Goal: Task Accomplishment & Management: Manage account settings

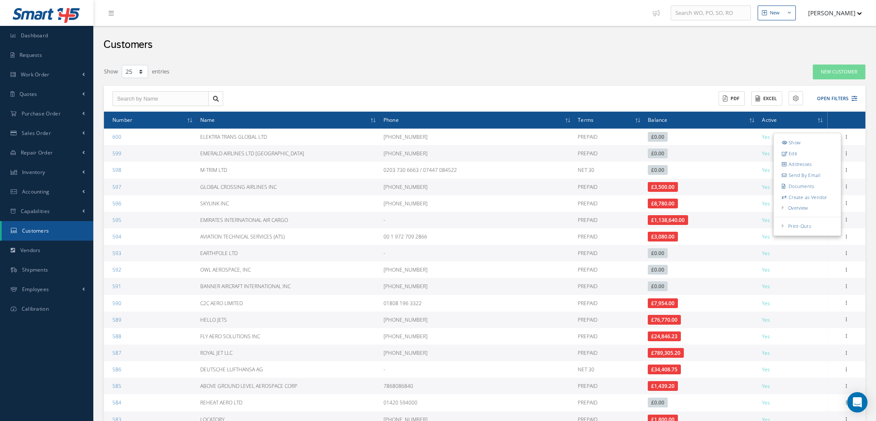
select select "25"
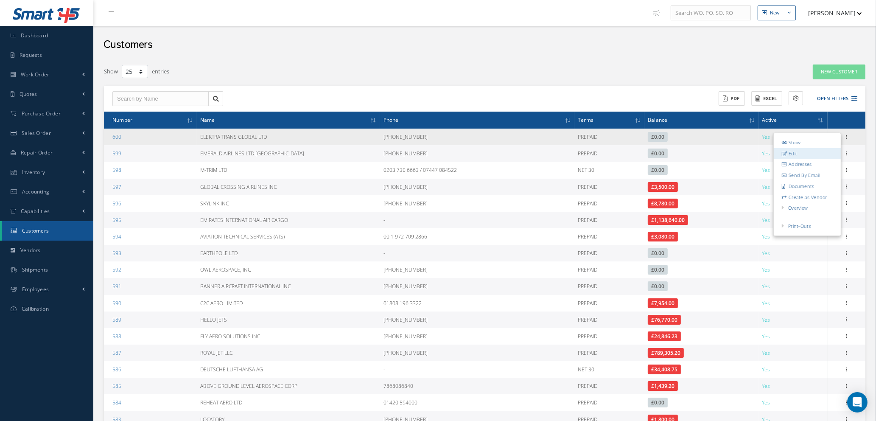
click at [804, 156] on link "Edit" at bounding box center [807, 153] width 67 height 11
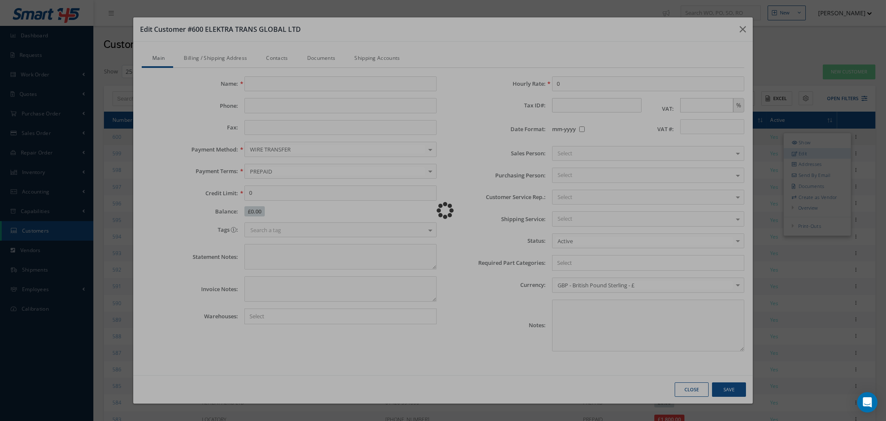
type input "ELEKTRA TRANS GLOBAL LTD"
type input "+359 87 935 0710"
type input "N/A"
type input "0.00"
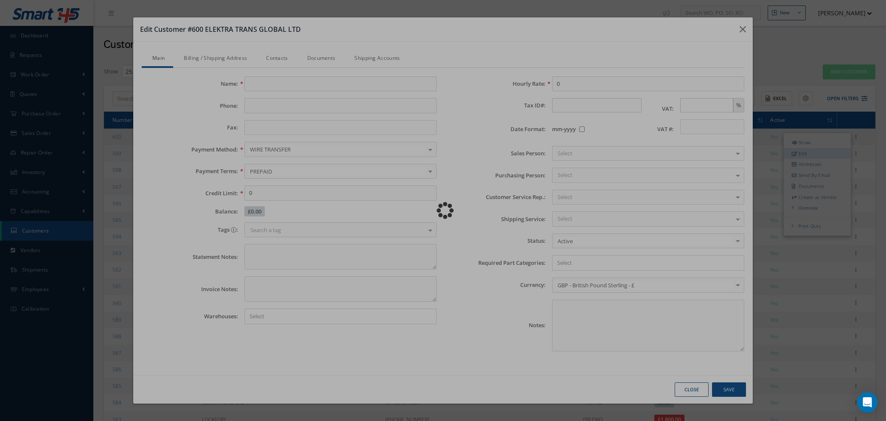
type input "BG200531378"
type textarea "EORI: BGC200531378ZZZZ0 https://www.etgmaintenance.com/"
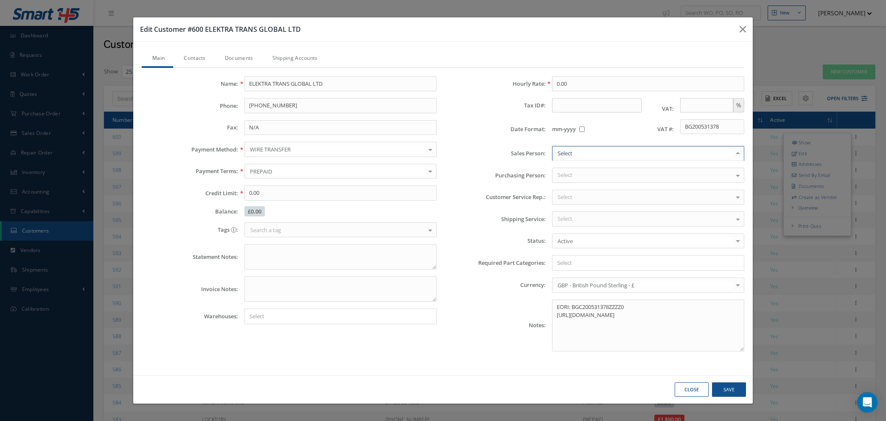
click at [731, 151] on div "Mirko Giacovelli Yahya Malik Tina Young Lauren Kramer Darron Conder Clare Black…" at bounding box center [648, 153] width 192 height 15
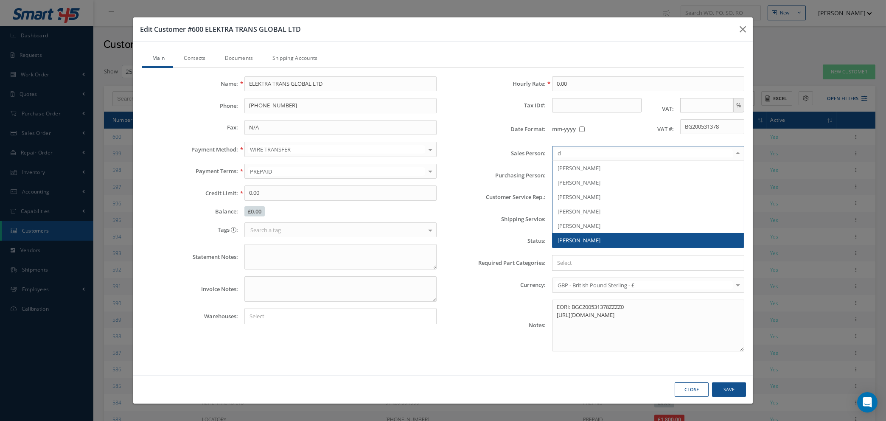
type input "da"
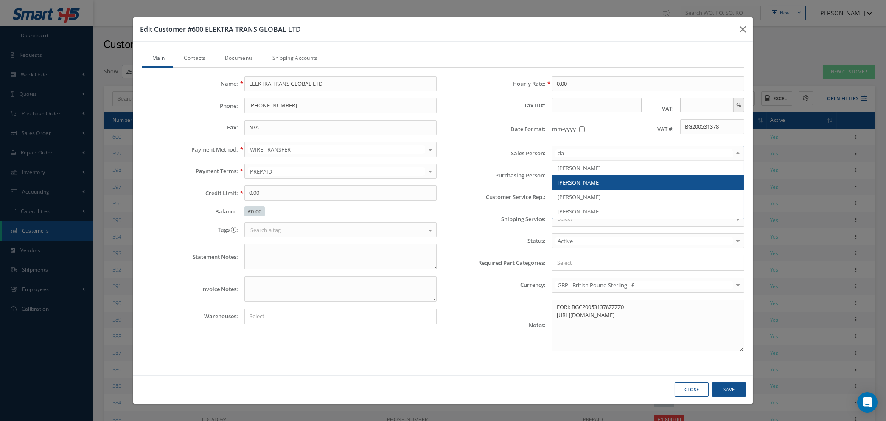
click at [614, 182] on span "[PERSON_NAME]" at bounding box center [647, 182] width 191 height 14
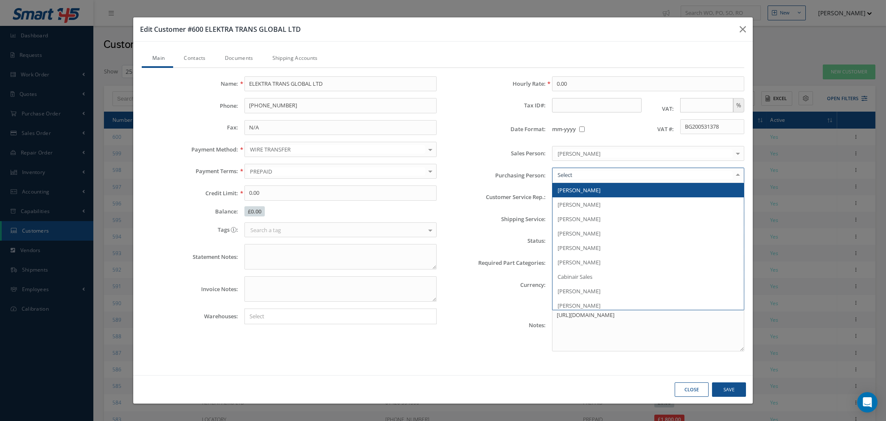
click at [736, 176] on div at bounding box center [738, 175] width 12 height 14
type input "nat"
click at [633, 184] on span "[PERSON_NAME]" at bounding box center [647, 190] width 191 height 14
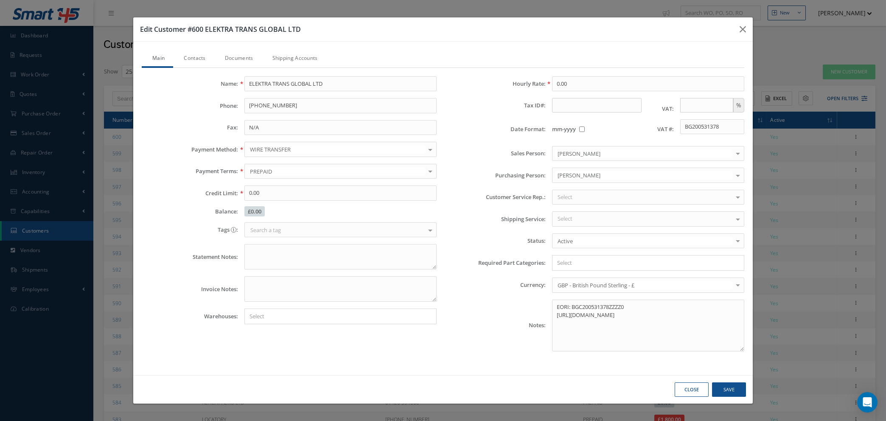
click at [728, 195] on div "Select" at bounding box center [648, 197] width 192 height 15
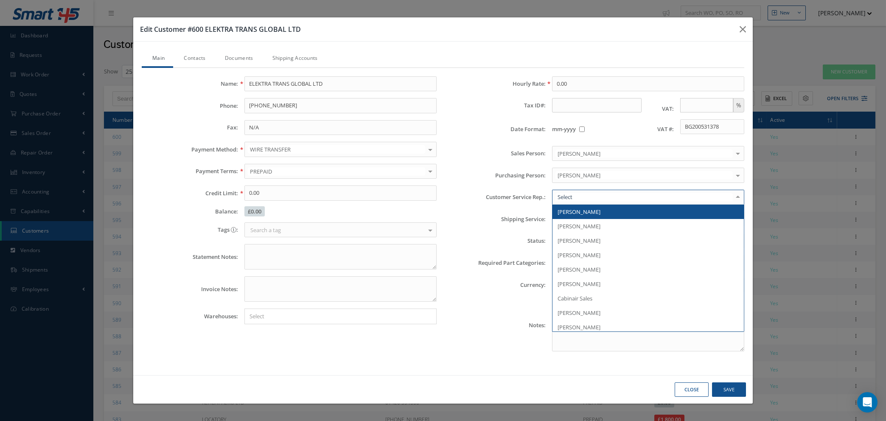
type input "d"
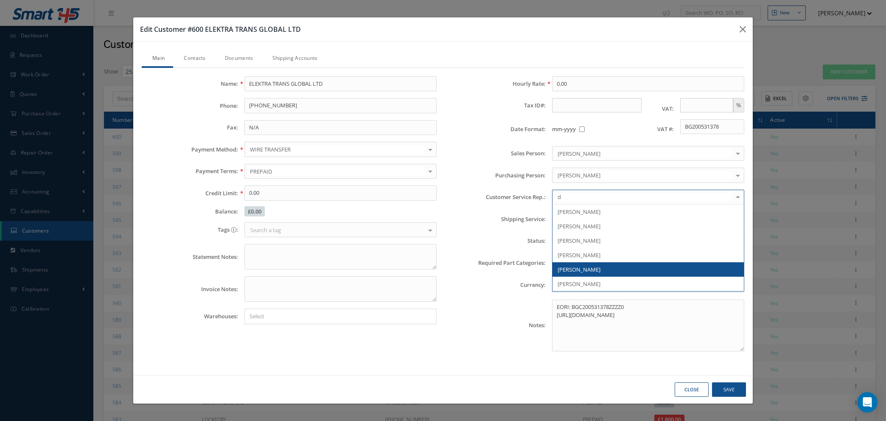
click at [628, 268] on span "Daryl Murray" at bounding box center [647, 269] width 191 height 14
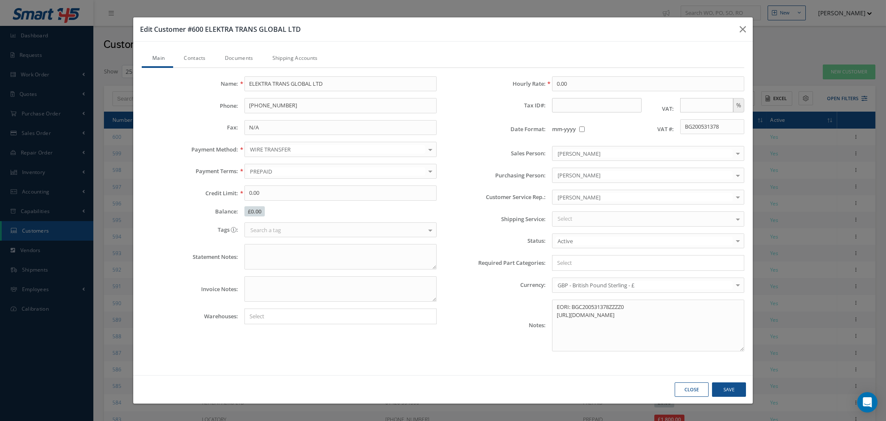
click at [198, 56] on link "Contacts" at bounding box center [193, 59] width 41 height 18
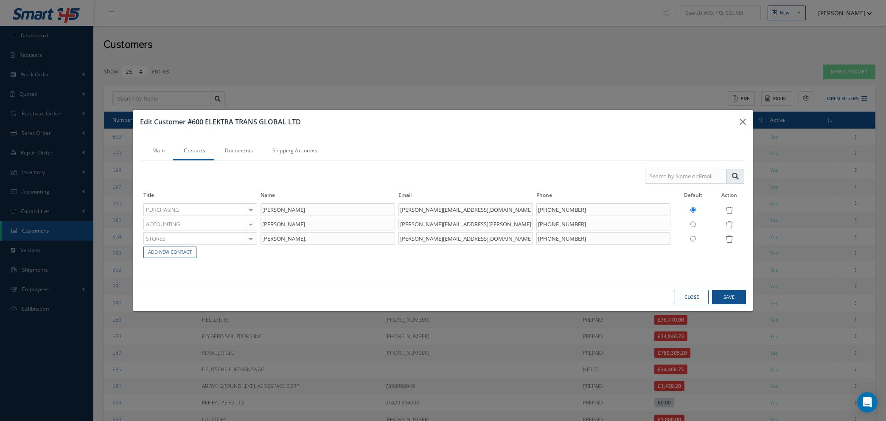
click at [232, 141] on div "Main Contacts Documents Shipping Accounts Name: ELEKTRA TRANS GLOBAL LTD Phone:…" at bounding box center [442, 208] width 619 height 148
click at [246, 152] on link "Documents" at bounding box center [238, 152] width 48 height 18
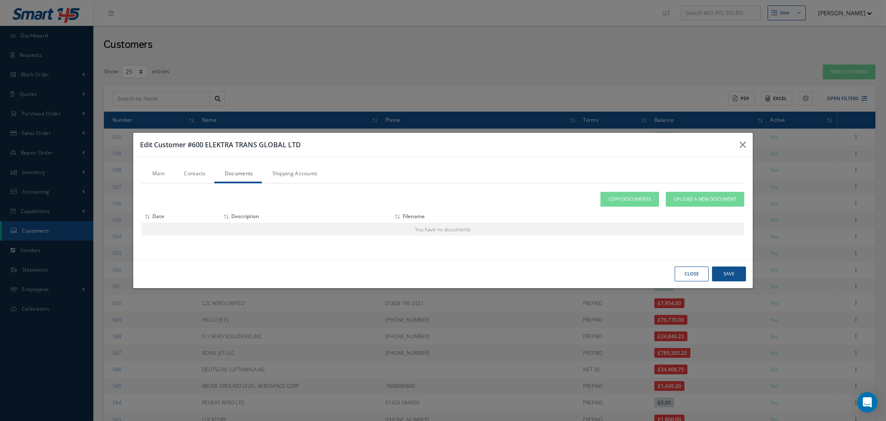
click at [292, 171] on link "Shipping Accounts" at bounding box center [294, 174] width 64 height 18
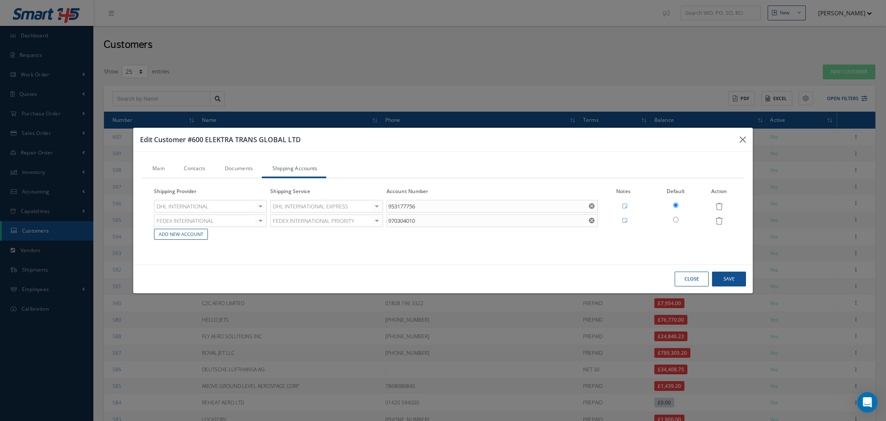
click at [157, 167] on link "Main" at bounding box center [157, 169] width 31 height 18
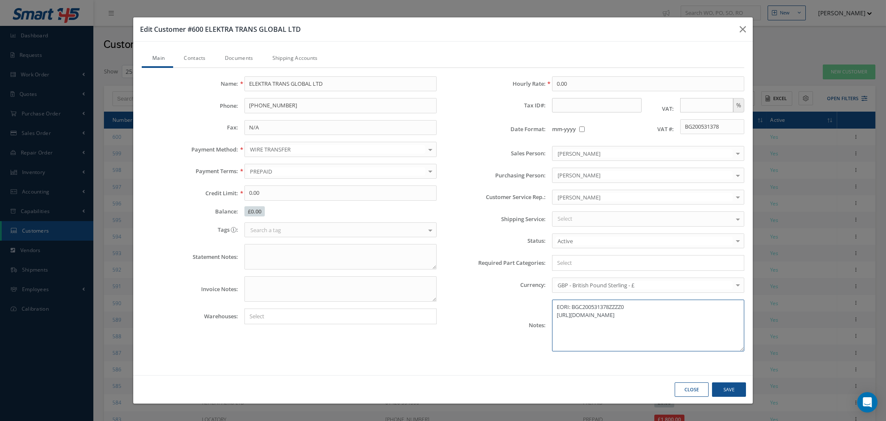
click at [556, 305] on textarea "EORI: BGC200531378ZZZZ0 https://www.etgmaintenance.com/" at bounding box center [648, 325] width 192 height 52
type textarea "COMP REG: BG200531378 EORI: BGC200531378ZZZZ0 https://www.etgmaintenance.com/"
click at [727, 392] on button "Save" at bounding box center [729, 389] width 34 height 15
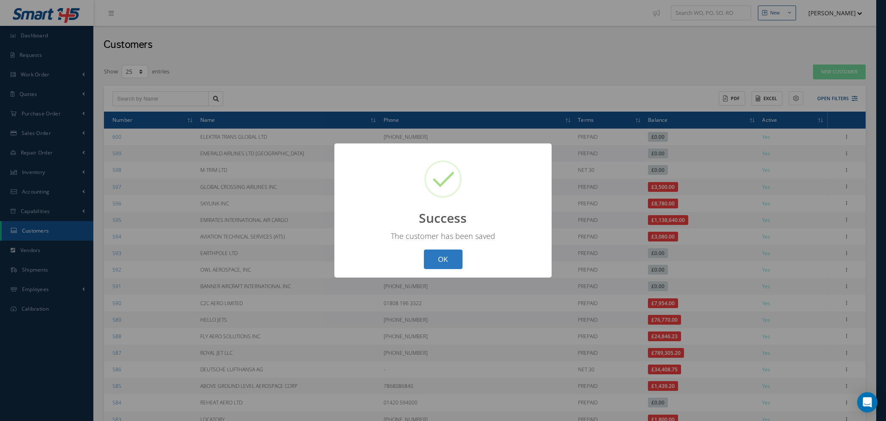
drag, startPoint x: 444, startPoint y: 262, endPoint x: 601, endPoint y: 215, distance: 164.0
click at [445, 262] on button "OK" at bounding box center [443, 259] width 39 height 20
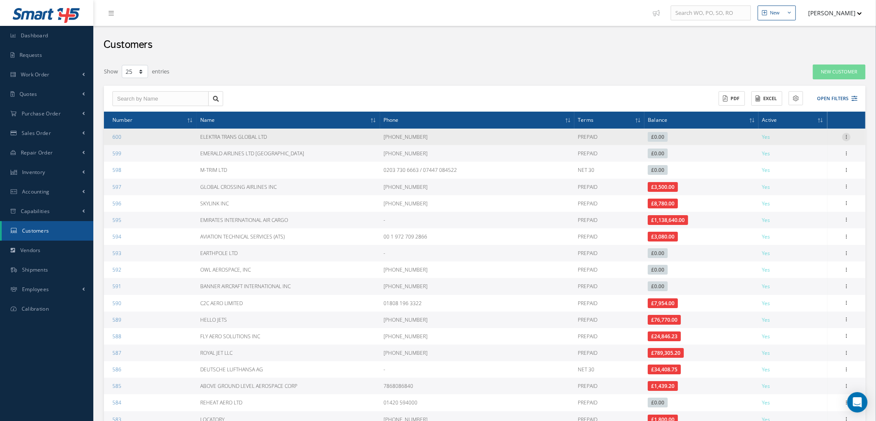
click at [846, 136] on icon at bounding box center [846, 136] width 8 height 7
click at [806, 167] on link "Addresses" at bounding box center [807, 164] width 67 height 11
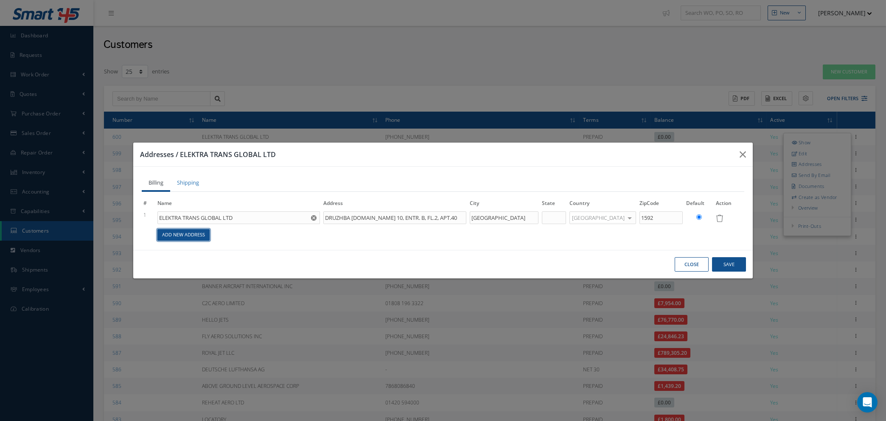
click at [176, 239] on link "Add New Address" at bounding box center [183, 234] width 52 height 11
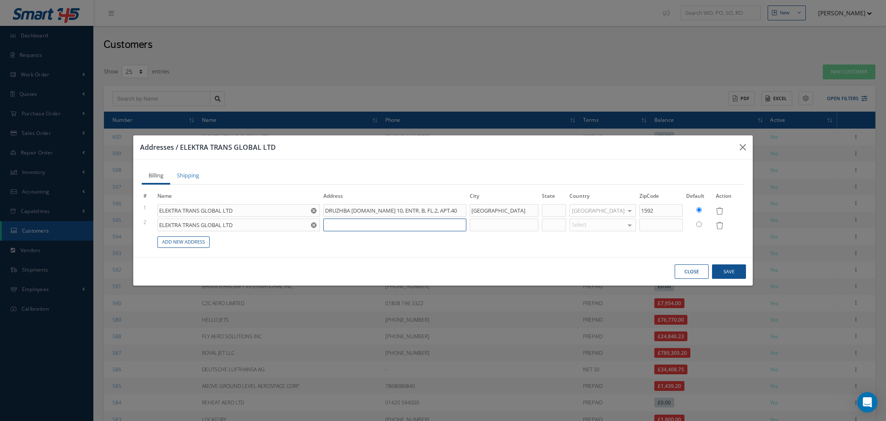
click at [341, 225] on input at bounding box center [394, 224] width 143 height 13
type input "DRUZHBA DISTR.BL.NO 10, ENTR. B, FL.2, APT.40"
type input "i"
type input "DRUZHBA DISTR.BL.NO 10, ENTR. B, FL.2, APT.40"
type input "in"
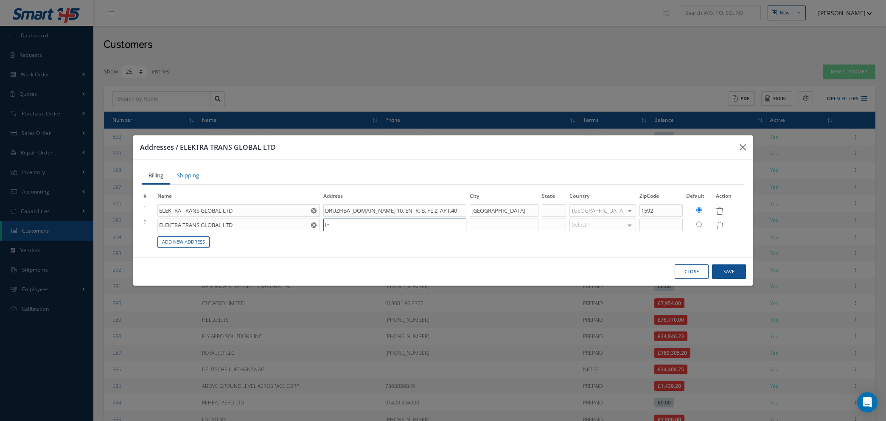
type input "DRUZHBA DISTR.BL.NO 10, ENTR. B, FL.2, APT.40"
type input "int"
type input "DRUZHBA DISTR.BL.NO 10, ENTR. B, FL.2, APT.40"
type input "inte"
type input "DRUZHBA DISTR.BL.NO 10, ENTR. B, FL.2, APT.40"
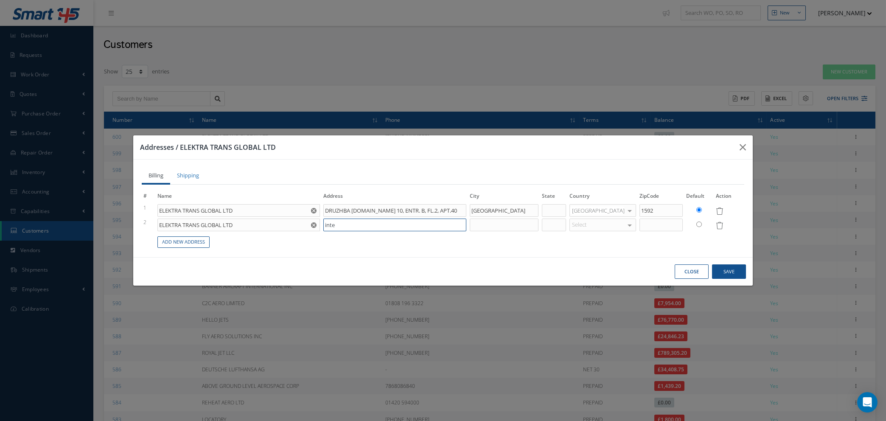
type input "inter"
type input "DRUZHBA DISTR.BL.NO 10, ENTR. B, FL.2, APT.40"
type input "intern"
type input "DRUZHBA DISTR.BL.NO 10, ENTR. B, FL.2, APT.40"
type input "inter"
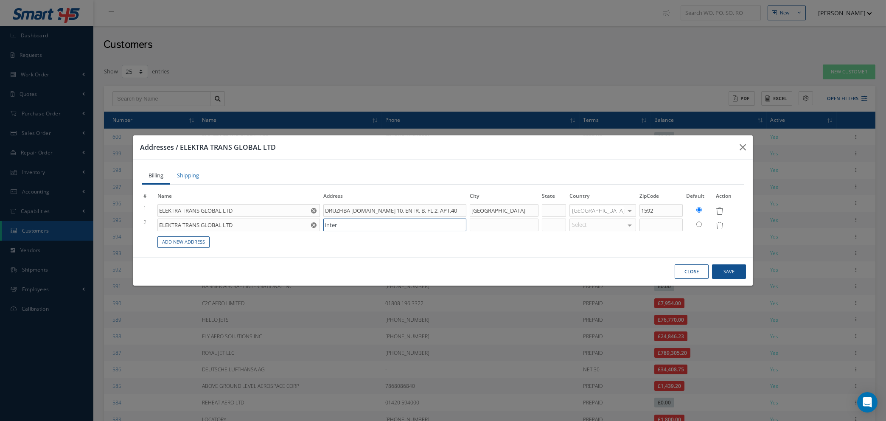
type input "DRUZHBA DISTR.BL.NO 10, ENTR. B, FL.2, APT.40"
type input "inte"
type input "DRUZHBA DISTR.BL.NO 10, ENTR. B, FL.2, APT.40"
type input "int"
type input "DRUZHBA DISTR.BL.NO 10, ENTR. B, FL.2, APT.40"
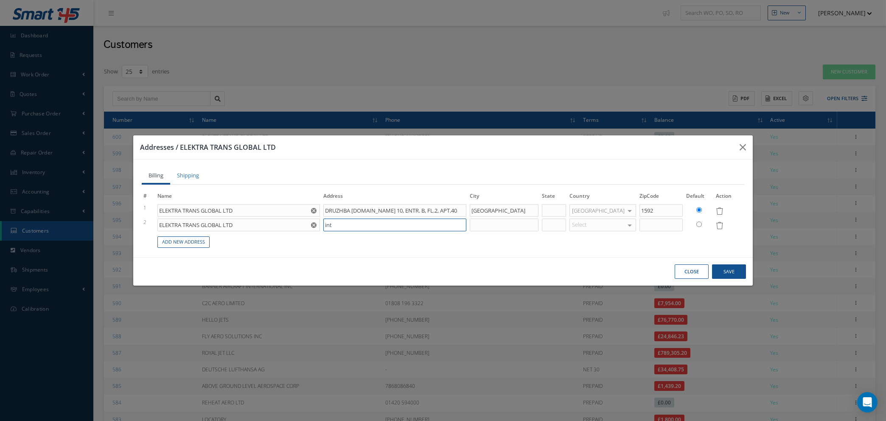
type input "in"
type input "DRUZHBA DISTR.BL.NO 10, ENTR. B, FL.2, APT.40"
type input "i"
type input "DRUZHBA DISTR.BL.NO 10, ENTR. B, FL.2, APT.40"
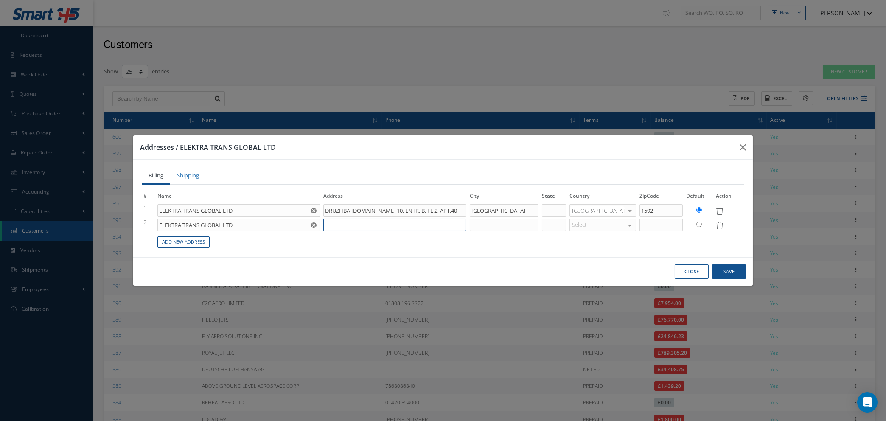
type input "I"
type input "DRUZHBA DISTR.BL.NO 10, ENTR. B, FL.2, APT.40"
type input "IN"
type input "DRUZHBA DISTR.BL.NO 10, ENTR. B, FL.2, APT.40"
type input "INT"
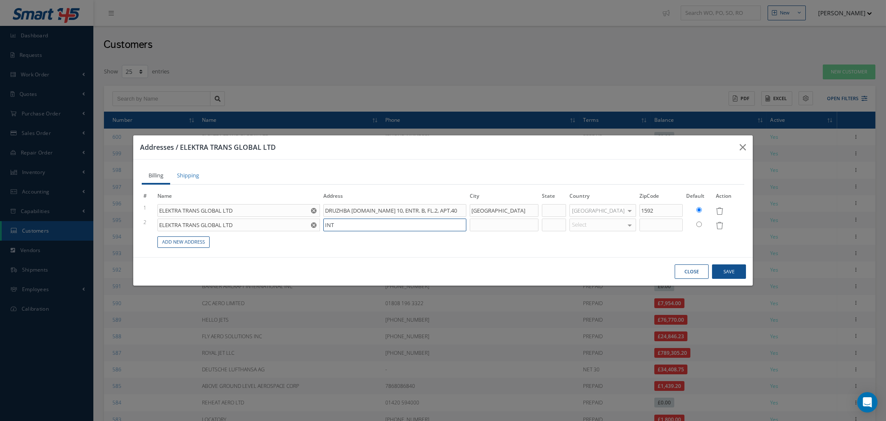
type input "DRUZHBA DISTR.BL.NO 10, ENTR. B, FL.2, APT.40"
type input "INTE"
type input "DRUZHBA DISTR.BL.NO 10, ENTR. B, FL.2, APT.40"
type input "INTER"
type input "DRUZHBA DISTR.BL.NO 10, ENTR. B, FL.2, APT.40"
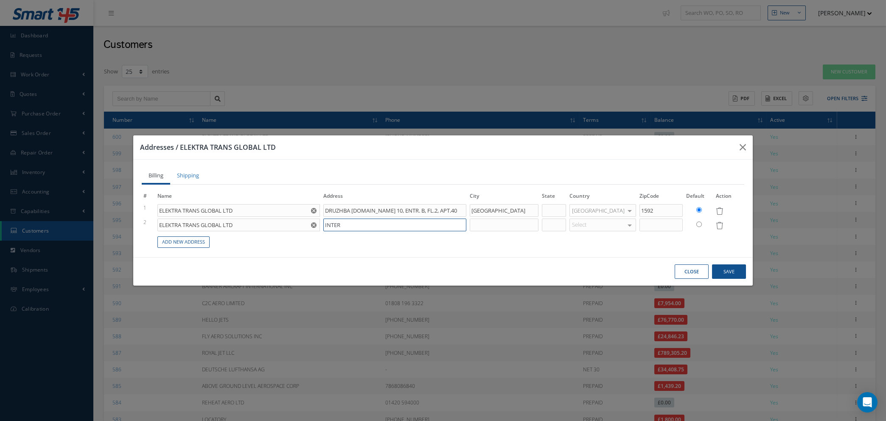
type input "INTERN"
type input "DRUZHBA DISTR.BL.NO 10, ENTR. B, FL.2, APT.40"
type input "INTERNA"
type input "DRUZHBA DISTR.BL.NO 10, ENTR. B, FL.2, APT.40"
type input "INTERNAT"
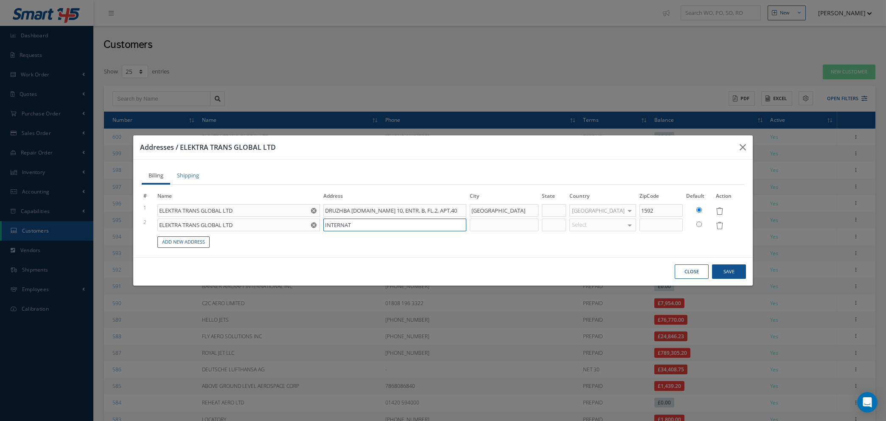
type input "DRUZHBA DISTR.BL.NO 10, ENTR. B, FL.2, APT.40"
type input "INTERNATI"
type input "DRUZHBA DISTR.BL.NO 10, ENTR. B, FL.2, APT.40"
type input "INTERNATIO"
type input "DRUZHBA DISTR.BL.NO 10, ENTR. B, FL.2, APT.40"
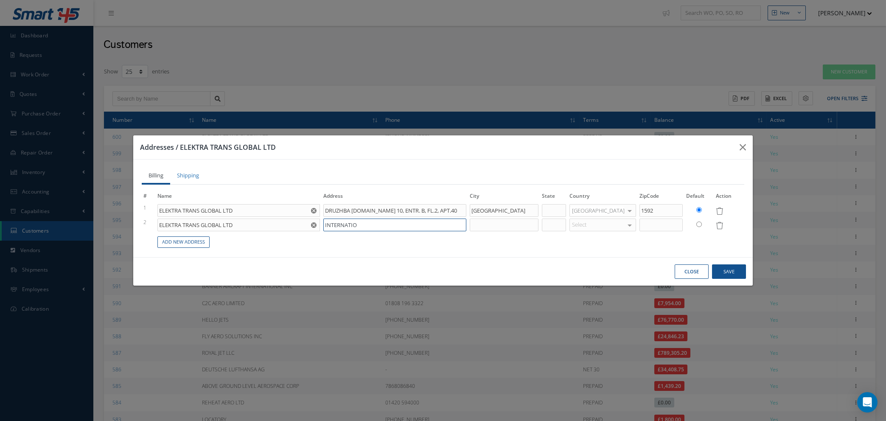
type input "INTERNATION"
type input "DRUZHBA DISTR.BL.NO 10, ENTR. B, FL.2, APT.40"
type input "INTERNATIONA"
type input "DRUZHBA DISTR.BL.NO 10, ENTR. B, FL.2, APT.40"
type input "INTERNATIONAL"
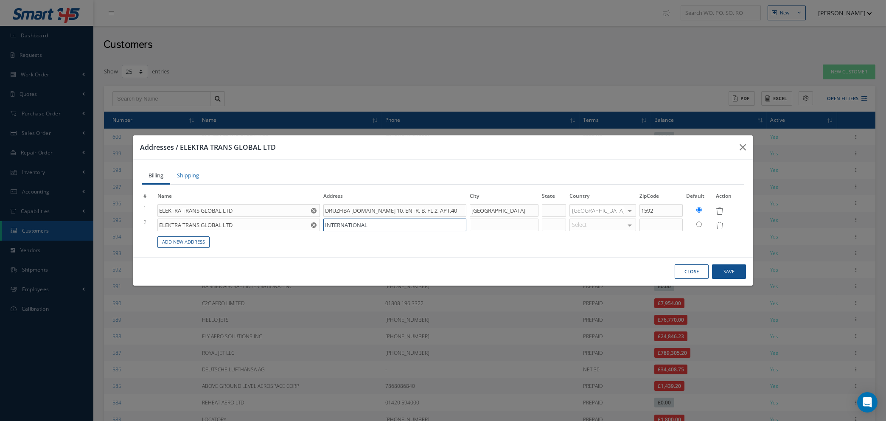
type input "DRUZHBA DISTR.BL.NO 10, ENTR. B, FL.2, APT.40"
type input "INTERNATIONAL"
type input "DRUZHBA DISTR.BL.NO 10, ENTR. B, FL.2, APT.40"
type input "INTERNATIONAL A"
type input "DRUZHBA DISTR.BL.NO 10, ENTR. B, FL.2, APT.40"
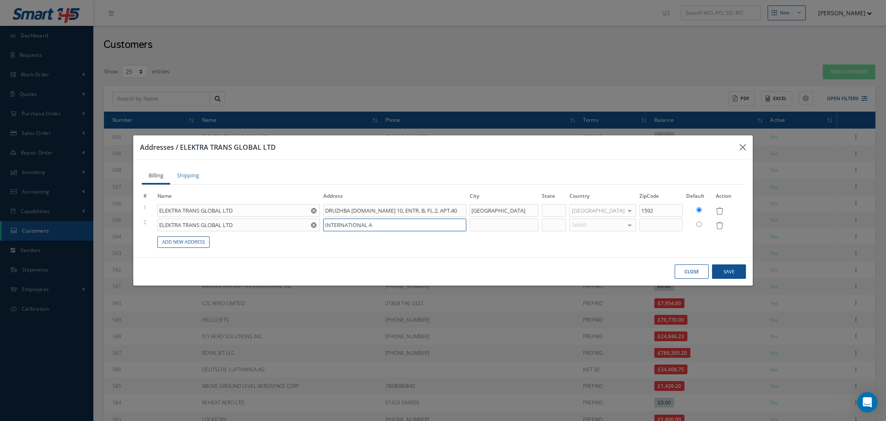
type input "INTERNATIONAL AI"
type input "DRUZHBA DISTR.BL.NO 10, ENTR. B, FL.2, APT.40"
type input "INTERNATIONAL AIR"
type input "DRUZHBA DISTR.BL.NO 10, ENTR. B, FL.2, APT.40"
type input "INTERNATIONAL AIRP"
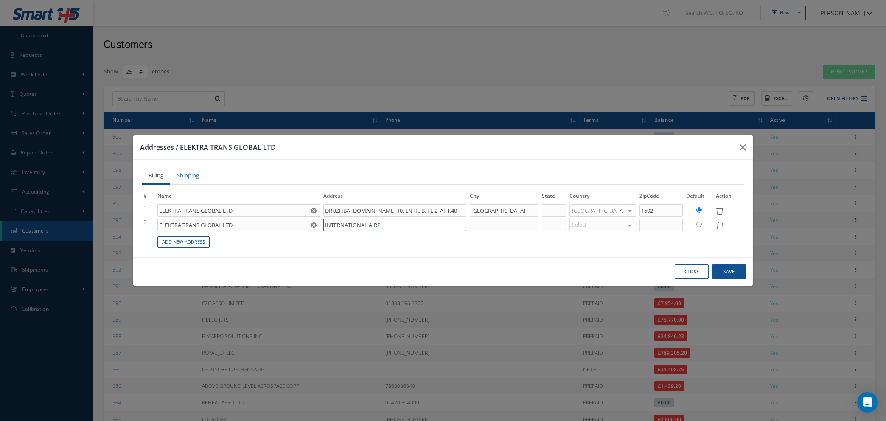
type input "DRUZHBA DISTR.BL.NO 10, ENTR. B, FL.2, APT.40"
type input "INTERNATIONAL AIRPO"
type input "DRUZHBA DISTR.BL.NO 10, ENTR. B, FL.2, APT.40"
type input "INTERNATIONAL AIRPOR"
type input "DRUZHBA DISTR.BL.NO 10, ENTR. B, FL.2, APT.40"
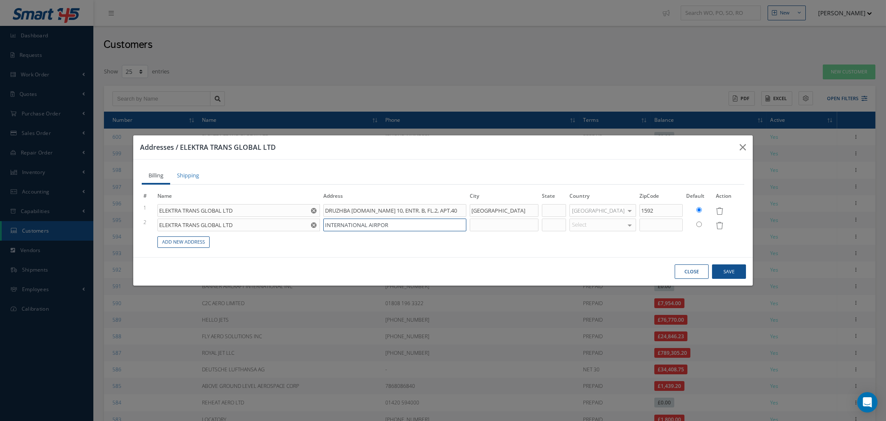
type input "INTERNATIONAL AIRPORT"
type input "DRUZHBA DISTR.BL.NO 10, ENTR. B, FL.2, APT.40"
type input "INTERNATIONAL AIRPORT"
type input "DRUZHBA DISTR.BL.NO 10, ENTR. B, FL.2, APT.40"
type input "INTERNATIONAL AIRPORT V"
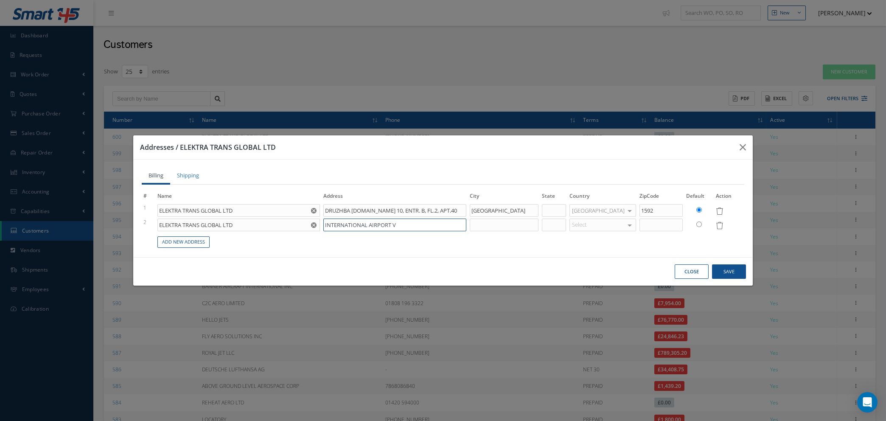
type input "DRUZHBA DISTR.BL.NO 10, ENTR. B, FL.2, APT.40"
type input "INTERNATIONAL AIRPORT VA"
type input "DRUZHBA DISTR.BL.NO 10, ENTR. B, FL.2, APT.40"
type input "INTERNATIONAL AIRPORT VAR"
type input "DRUZHBA DISTR.BL.NO 10, ENTR. B, FL.2, APT.40"
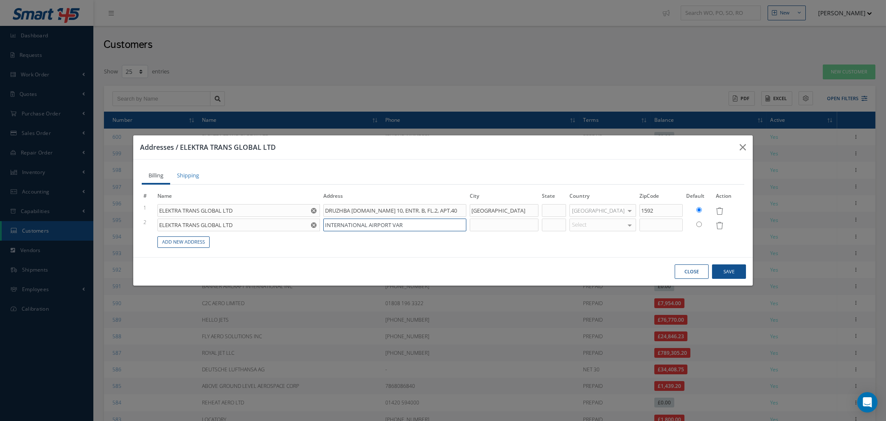
type input "INTERNATIONAL AIRPORT VARN"
type input "DRUZHBA DISTR.BL.NO 10, ENTR. B, FL.2, APT.40"
type input "INTERNATIONAL AIRPORT VARNA"
type input "DRUZHBA DISTR.BL.NO 10, ENTR. B, FL.2, APT.40"
type input "INTERNATIONAL AIRPORT VARNA"
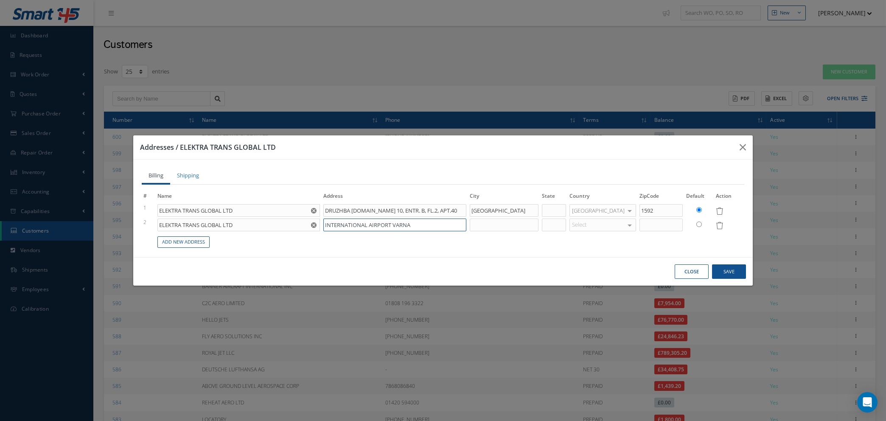
type input "DRUZHBA DISTR.BL.NO 10, ENTR. B, FL.2, APT.40"
type input "INTERNATIONAL AIRPORT VARNA"
type input "DRUZHBA DISTR.BL.NO 10, ENTR. B, FL.2, APT.40"
type input "INTERNATIONAL AIRPORT VARNA,"
type input "DRUZHBA DISTR.BL.NO 10, ENTR. B, FL.2, APT.40"
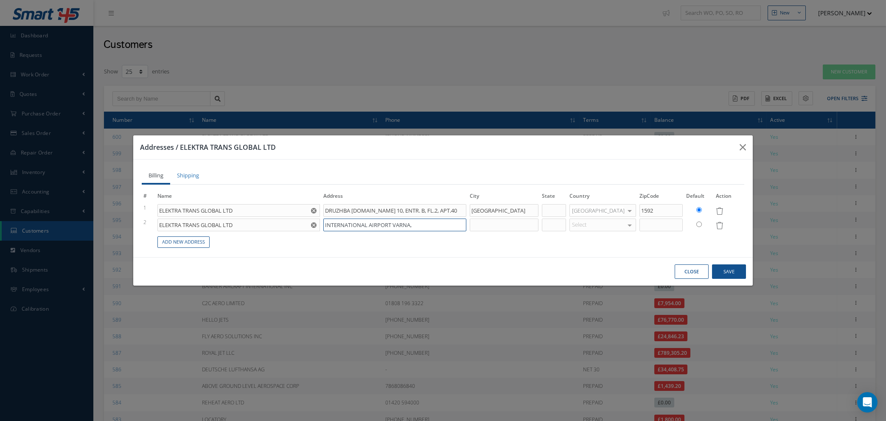
type input "INTERNATIONAL AIRPORT VARNA,"
type input "DRUZHBA DISTR.BL.NO 10, ENTR. B, FL.2, APT.40"
type input "INTERNATIONAL AIRPORT VARNA, H"
type input "DRUZHBA DISTR.BL.NO 10, ENTR. B, FL.2, APT.40"
type input "INTERNATIONAL AIRPORT VARNA, HA"
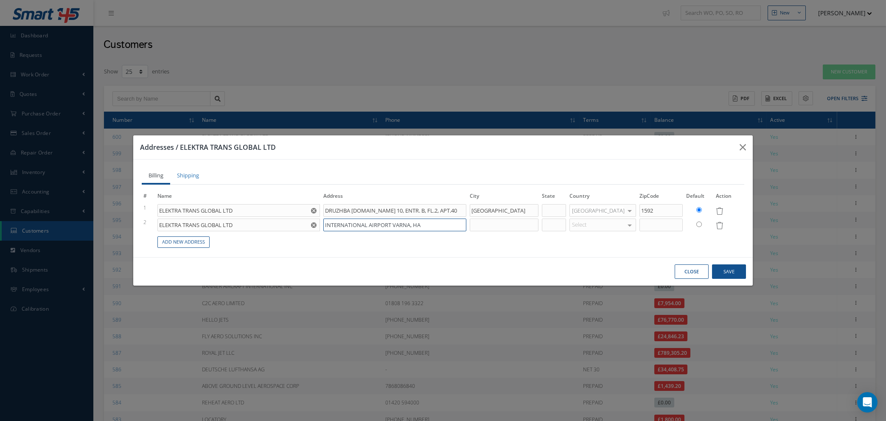
type input "DRUZHBA DISTR.BL.NO 10, ENTR. B, FL.2, APT.40"
type input "INTERNATIONAL AIRPORT VARNA, HAN"
type input "DRUZHBA DISTR.BL.NO 10, ENTR. B, FL.2, APT.40"
type input "INTERNATIONAL AIRPORT VARNA, HANG"
type input "DRUZHBA DISTR.BL.NO 10, ENTR. B, FL.2, APT.40"
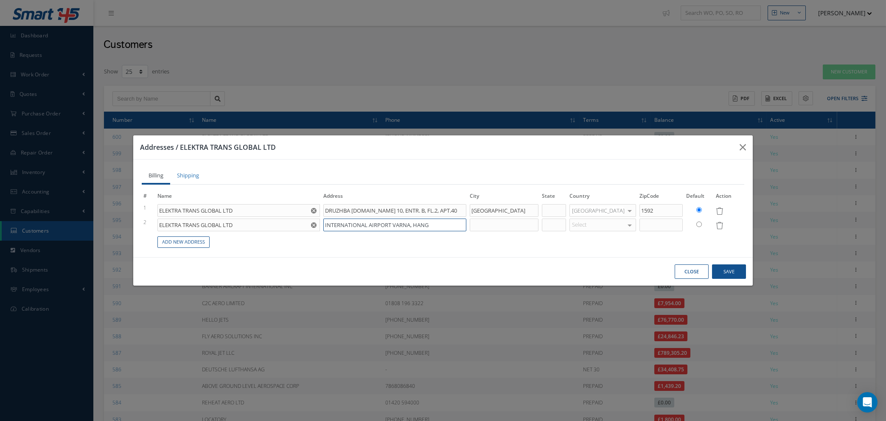
type input "INTERNATIONAL AIRPORT VARNA, HANGA"
type input "DRUZHBA DISTR.BL.NO 10, ENTR. B, FL.2, APT.40"
type input "INTERNATIONAL AIRPORT VARNA, HANGAR"
type input "DRUZHBA DISTR.BL.NO 10, ENTR. B, FL.2, APT.40"
type input "INTERNATIONAL AIRPORT VARNA, HANGAR"
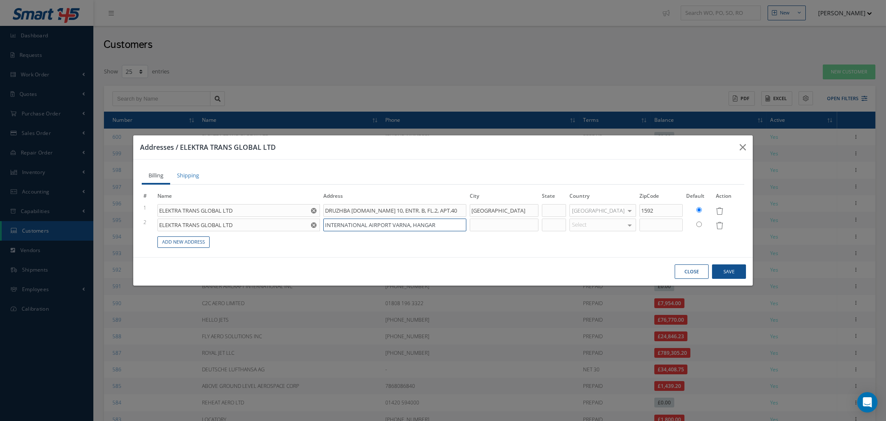
type input "DRUZHBA DISTR.BL.NO 10, ENTR. B, FL.2, APT.40"
type input "INTERNATIONAL AIRPORT VARNA, HANGAR 3"
type input "DRUZHBA DISTR.BL.NO 10, ENTR. B, FL.2, APT.40"
type input "INTERNATIONAL AIRPORT VARNA, HANGAR 3"
click at [520, 228] on input at bounding box center [504, 224] width 69 height 13
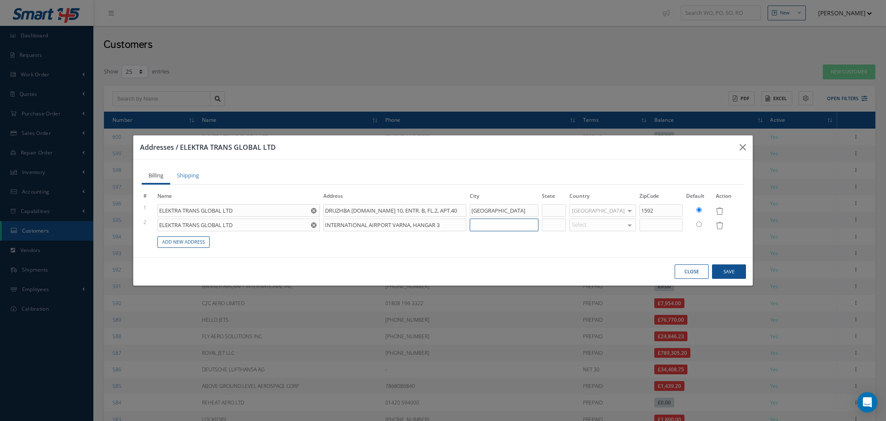
type input "DRUZHBA DISTR.BL.NO 10, ENTR. B, FL.2, APT.40"
type input "V"
type input "DRUZHBA DISTR.BL.NO 10, ENTR. B, FL.2, APT.40"
type input "VA"
type input "DRUZHBA DISTR.BL.NO 10, ENTR. B, FL.2, APT.40"
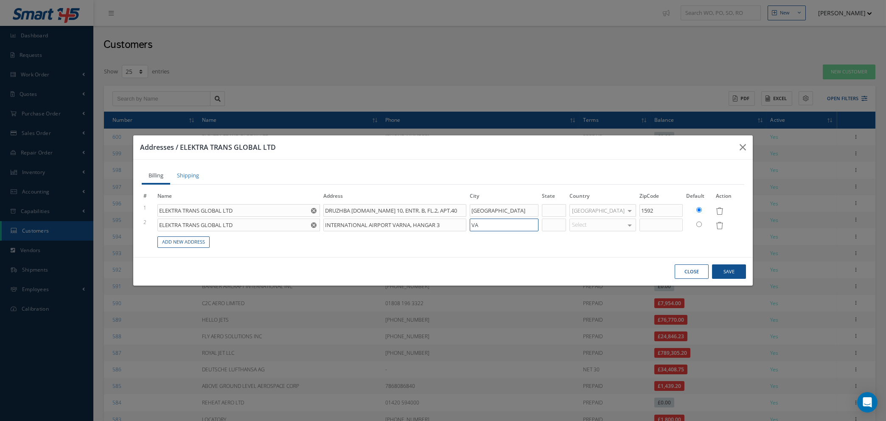
type input "VAR"
type input "DRUZHBA DISTR.BL.NO 10, ENTR. B, FL.2, APT.40"
type input "VARN"
type input "DRUZHBA DISTR.BL.NO 10, ENTR. B, FL.2, APT.40"
type input "VARNA"
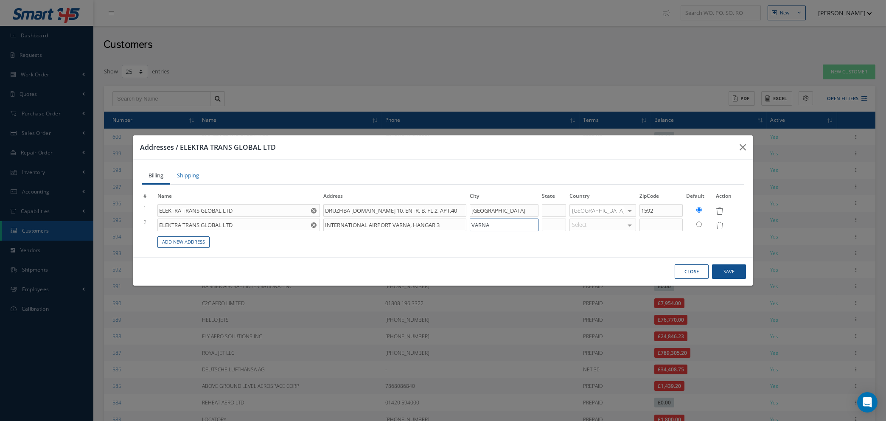
type input "DRUZHBA DISTR.BL.NO 10, ENTR. B, FL.2, APT.40"
type input "VARNA"
click at [605, 224] on div "Select" at bounding box center [602, 224] width 67 height 13
type input "BUL"
click at [605, 241] on span "[GEOGRAPHIC_DATA]" at bounding box center [601, 239] width 53 height 8
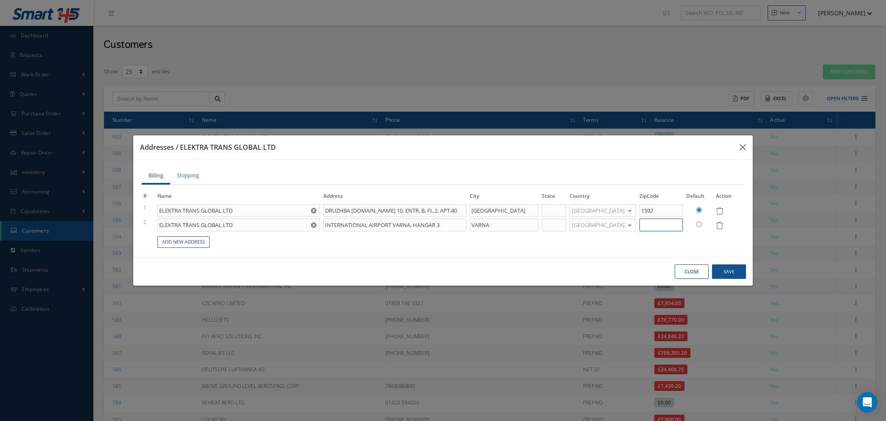
click at [659, 223] on input at bounding box center [660, 224] width 43 height 13
type input "DRUZHBA DISTR.BL.NO 10, ENTR. B, FL.2, APT.40"
type input "9"
type input "DRUZHBA DISTR.BL.NO 10, ENTR. B, FL.2, APT.40"
type input "90"
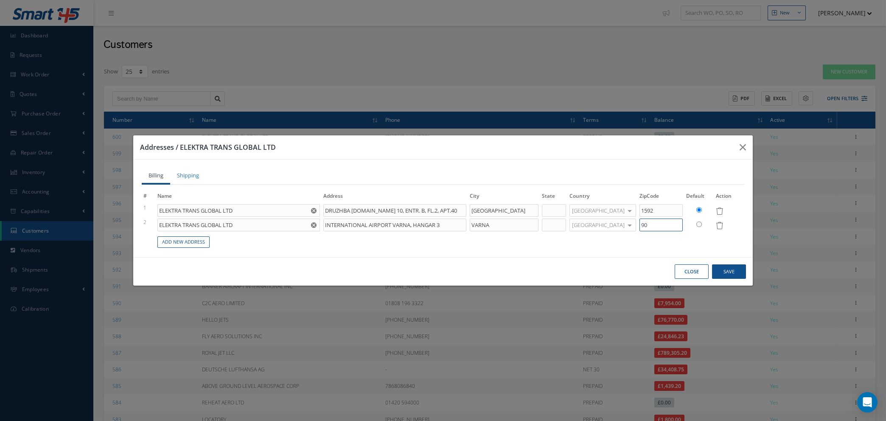
type input "DRUZHBA DISTR.BL.NO 10, ENTR. B, FL.2, APT.40"
type input "900"
type input "DRUZHBA DISTR.BL.NO 10, ENTR. B, FL.2, APT.40"
type input "9000"
click at [724, 269] on button "Save" at bounding box center [729, 271] width 34 height 15
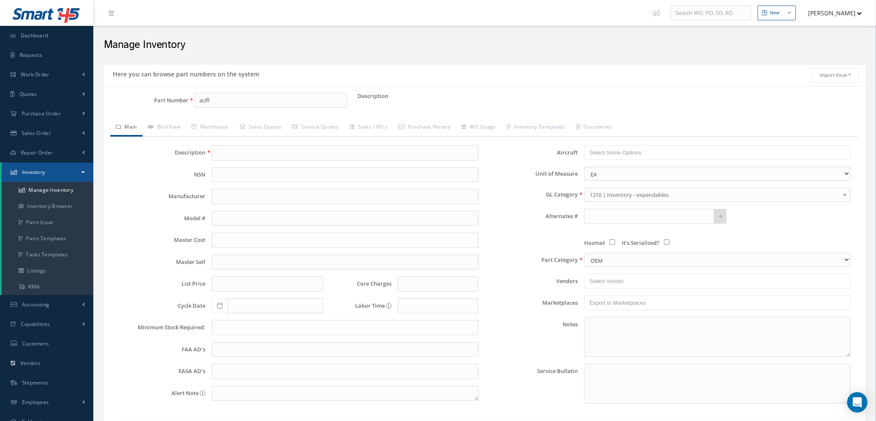
drag, startPoint x: 219, startPoint y: 102, endPoint x: 188, endPoint y: 104, distance: 30.6
click at [198, 103] on input "acifl" at bounding box center [271, 100] width 153 height 15
click at [67, 189] on link "Manage Inventory" at bounding box center [48, 190] width 92 height 16
type input "1"
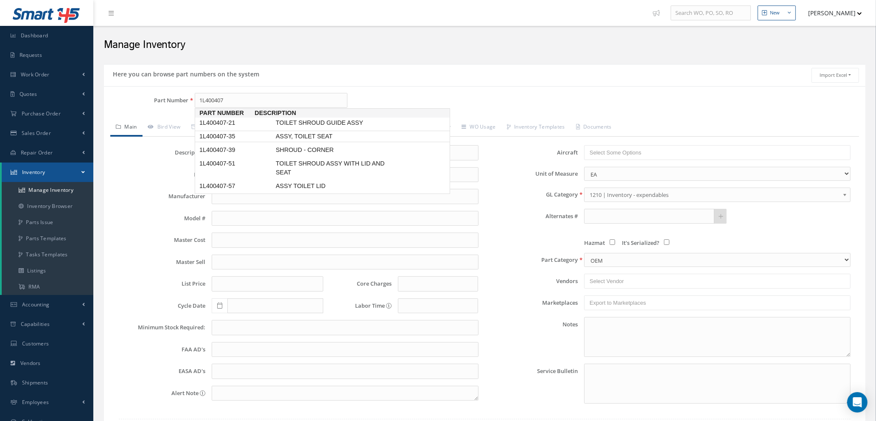
click at [218, 139] on span "1L400407-35" at bounding box center [236, 136] width 76 height 9
type input "1L400407-35"
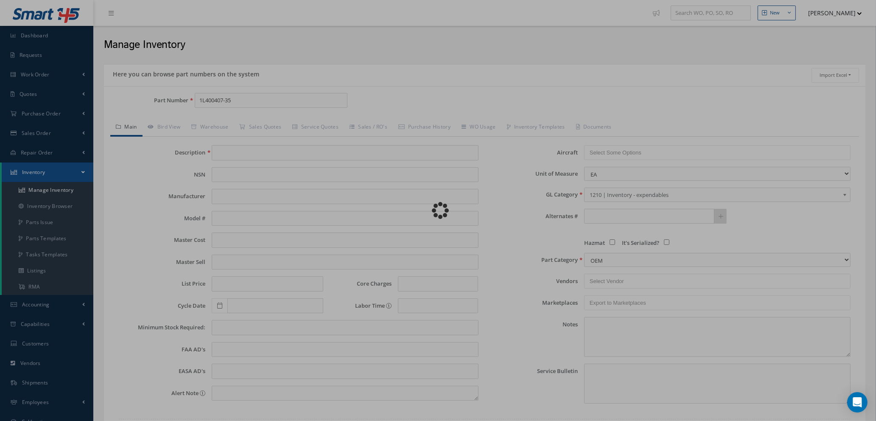
type input "ASSY, TOILET SEAT"
type input "0.00"
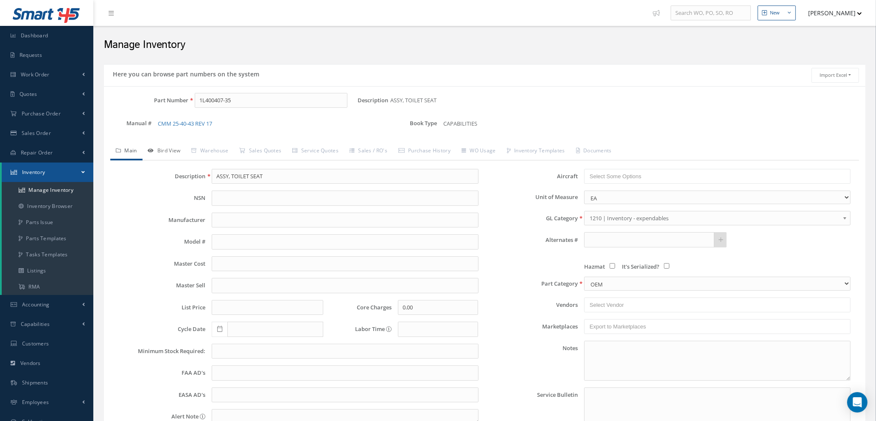
type input "1L400407-35"
click at [173, 153] on link "Bird View" at bounding box center [165, 152] width 44 height 18
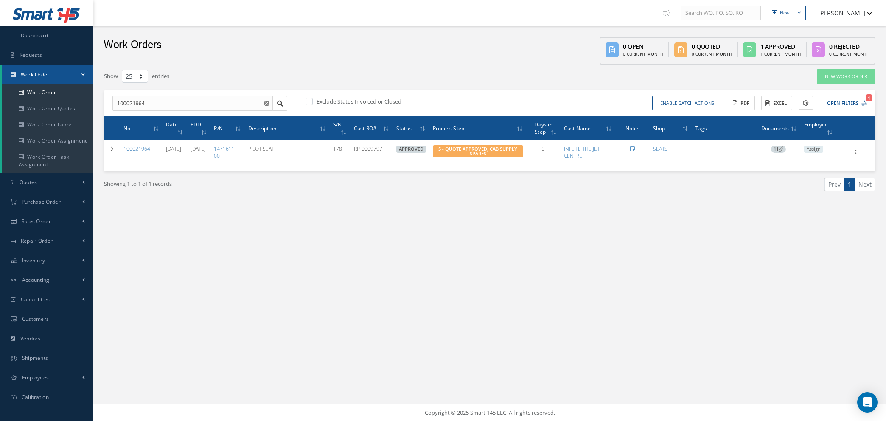
select select "25"
click at [266, 102] on use "Reset" at bounding box center [267, 104] width 6 height 6
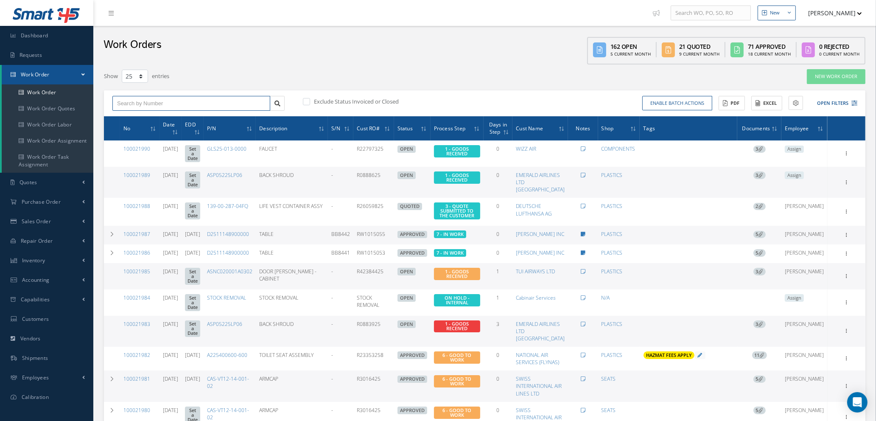
click at [199, 104] on input "text" at bounding box center [191, 103] width 158 height 15
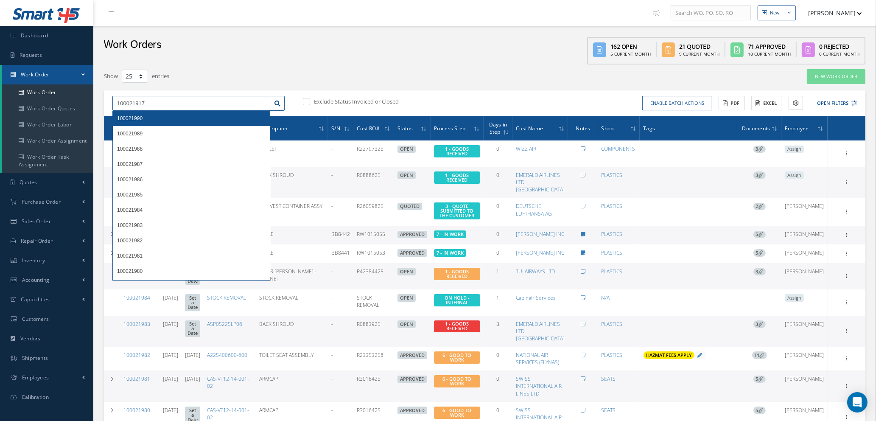
click at [152, 104] on input "100021917" at bounding box center [191, 103] width 158 height 15
type input "100021917"
click at [310, 100] on label at bounding box center [311, 102] width 2 height 8
click at [305, 100] on input "checkbox" at bounding box center [306, 102] width 6 height 6
checkbox input "true"
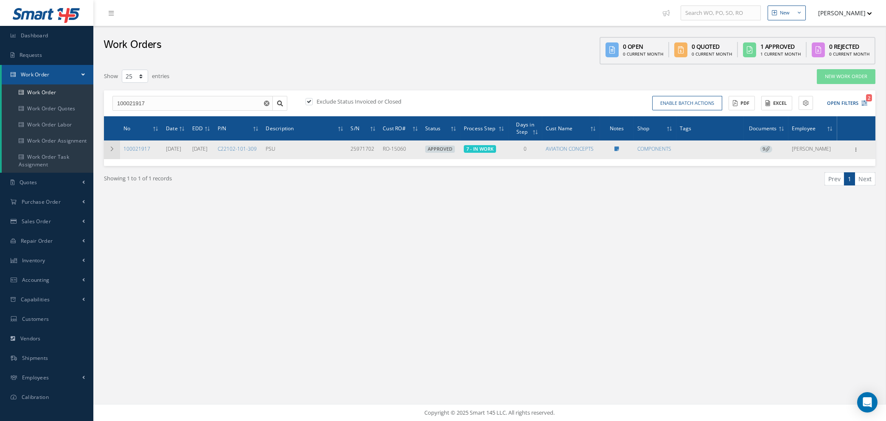
click at [111, 148] on icon at bounding box center [112, 148] width 6 height 5
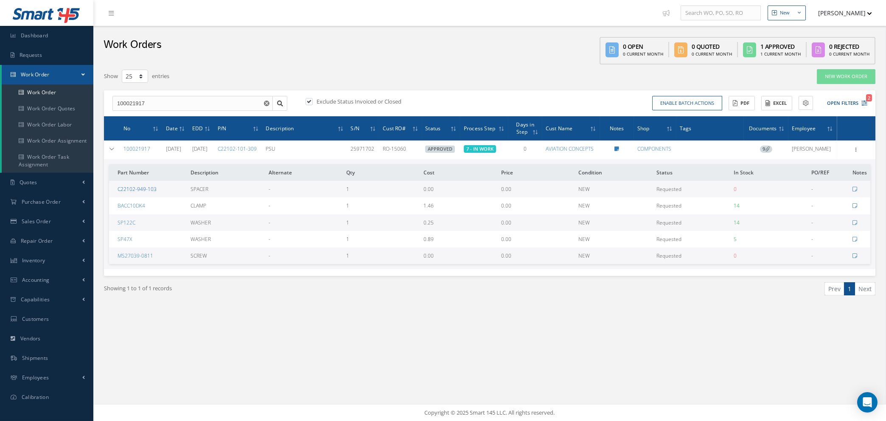
click at [145, 188] on link "C22102-949-103" at bounding box center [137, 188] width 39 height 7
click at [131, 255] on link "MS27039-0811" at bounding box center [136, 255] width 36 height 7
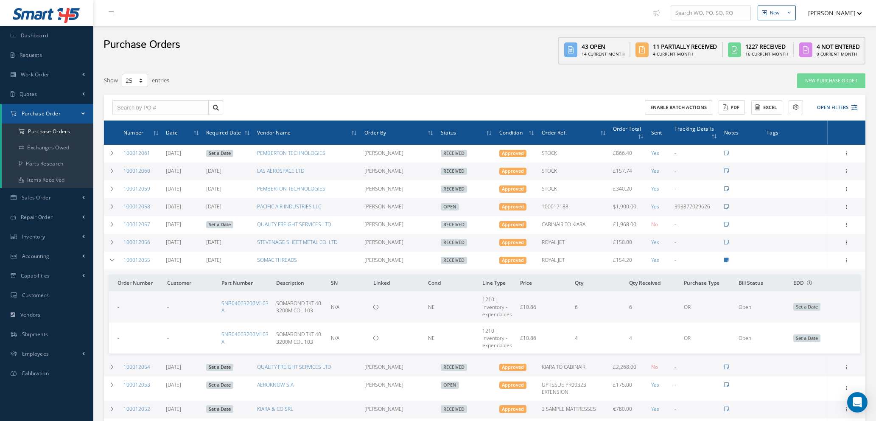
select select "25"
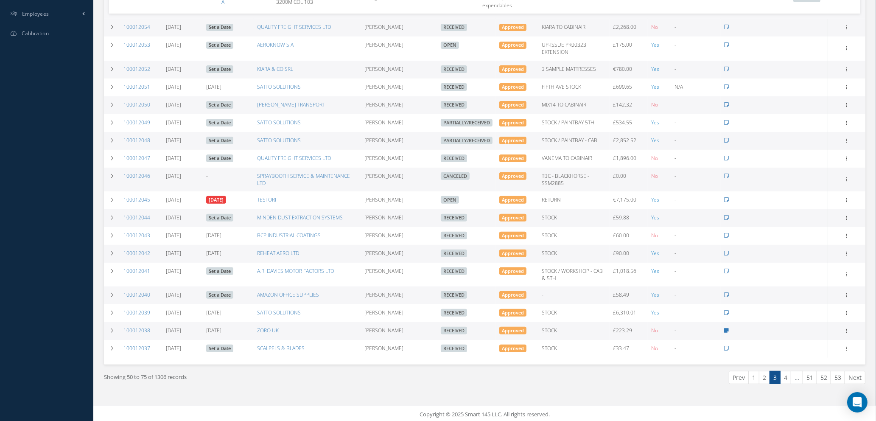
scroll to position [340, 0]
click at [754, 376] on link "1" at bounding box center [753, 376] width 11 height 13
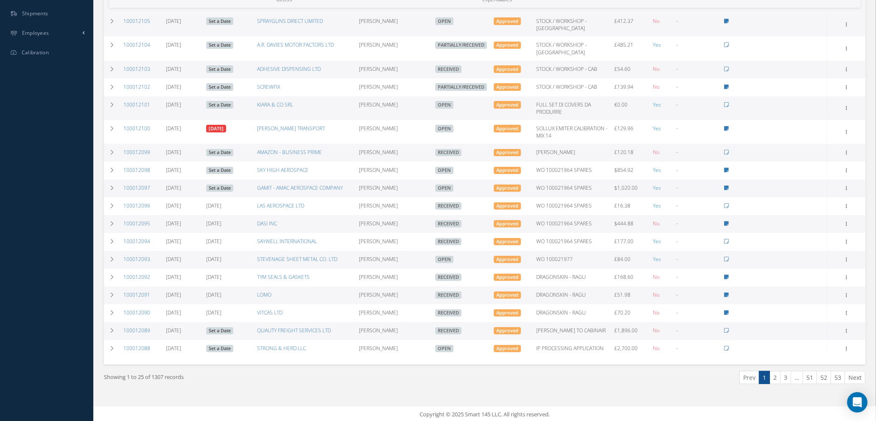
scroll to position [321, 0]
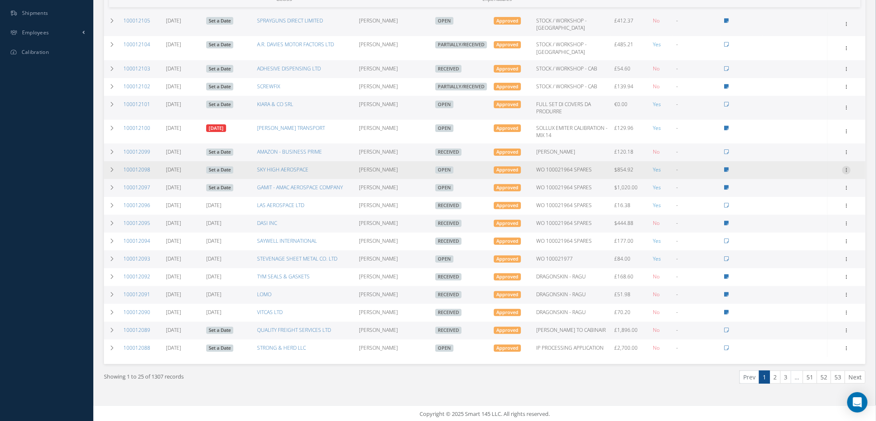
click at [847, 169] on icon at bounding box center [846, 169] width 8 height 7
click at [795, 249] on link "Documents" at bounding box center [807, 251] width 67 height 11
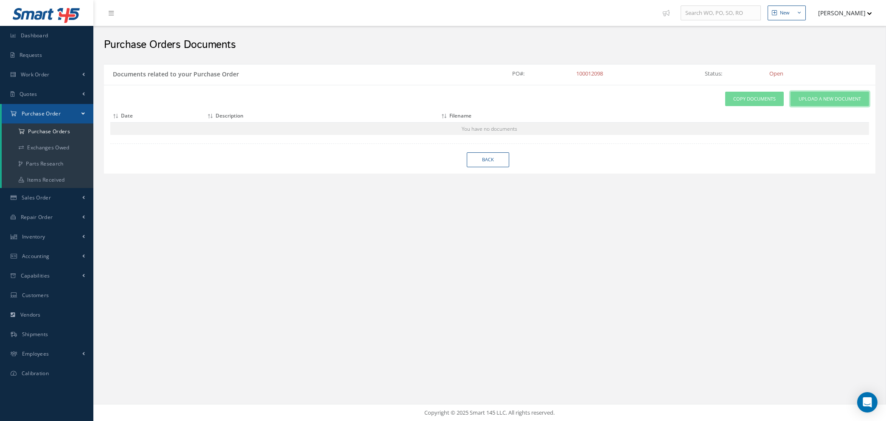
click at [824, 97] on span "Upload a New Document" at bounding box center [829, 98] width 62 height 7
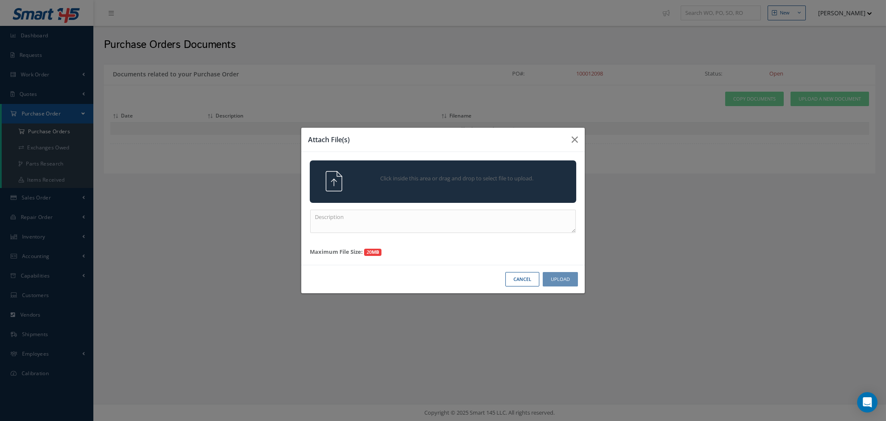
click at [321, 171] on div at bounding box center [326, 181] width 47 height 20
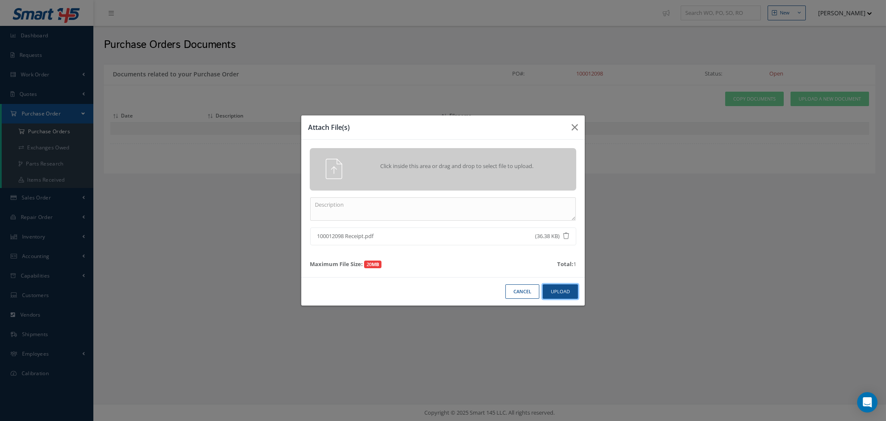
click at [556, 290] on button "Upload" at bounding box center [560, 291] width 35 height 15
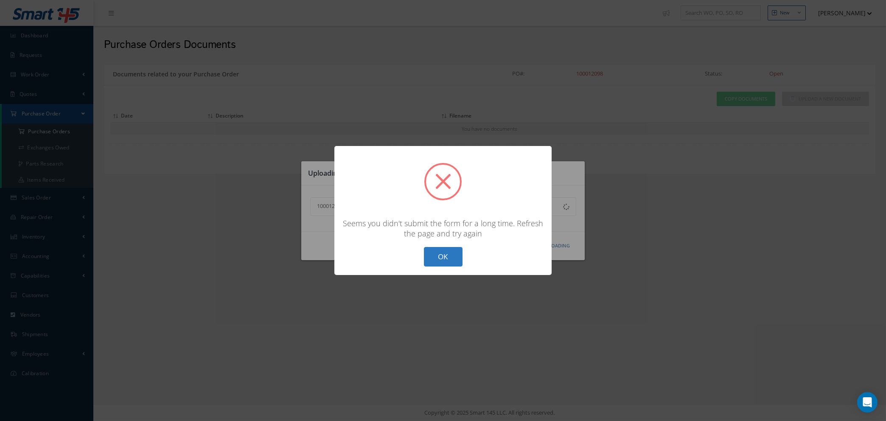
click at [449, 259] on button "OK" at bounding box center [443, 257] width 39 height 20
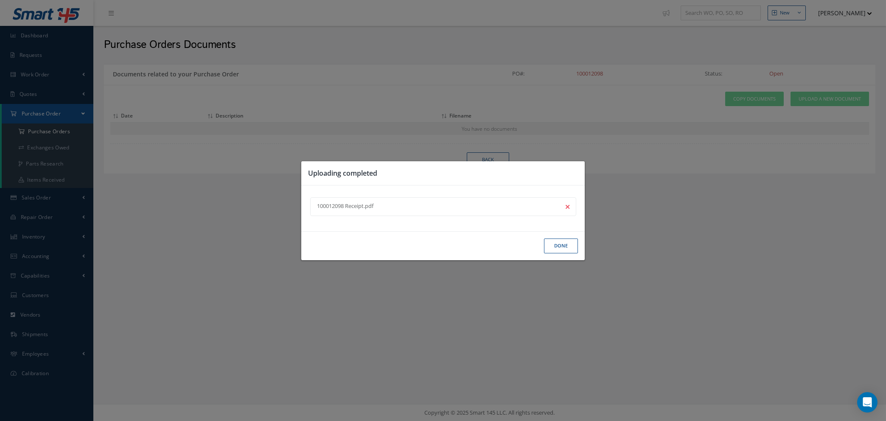
click at [568, 251] on button "Done" at bounding box center [561, 245] width 34 height 15
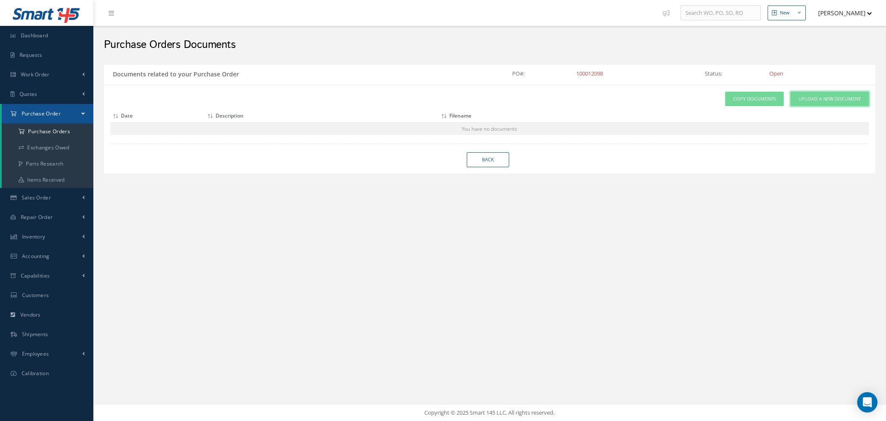
click at [831, 99] on span "Upload a New Document" at bounding box center [829, 98] width 62 height 7
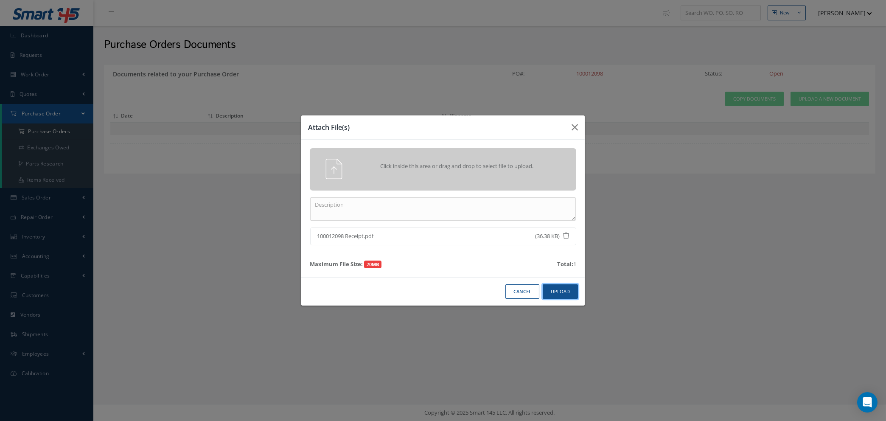
click at [554, 293] on button "Upload" at bounding box center [560, 291] width 35 height 15
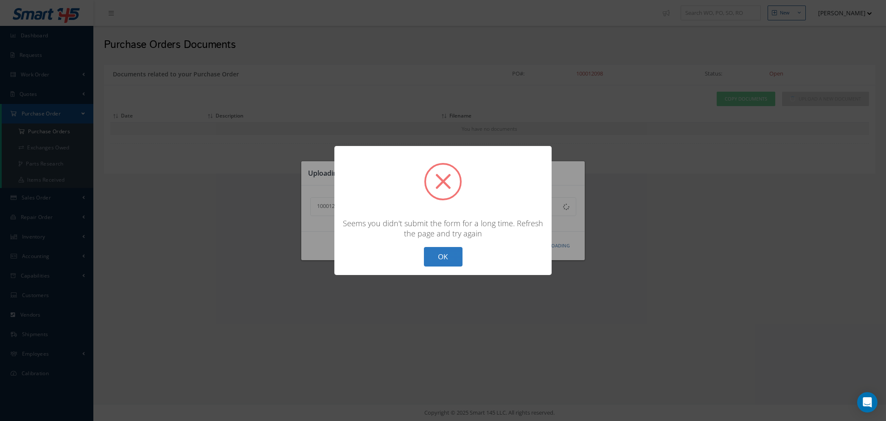
click at [448, 254] on button "OK" at bounding box center [443, 257] width 39 height 20
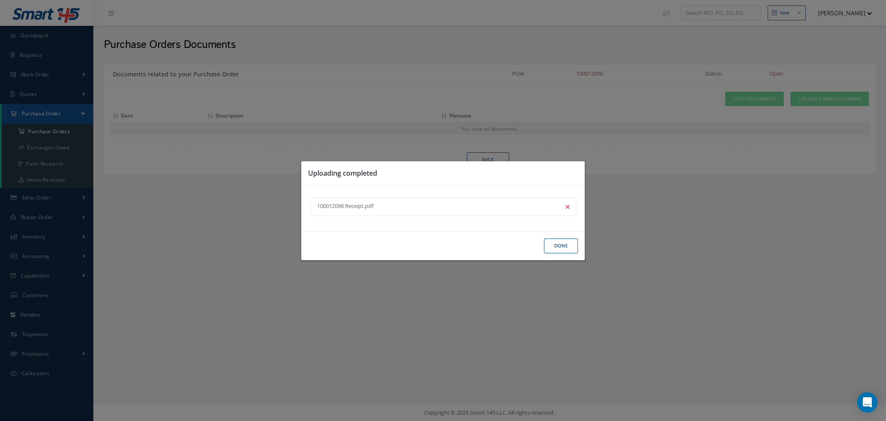
click at [559, 246] on button "Done" at bounding box center [561, 245] width 34 height 15
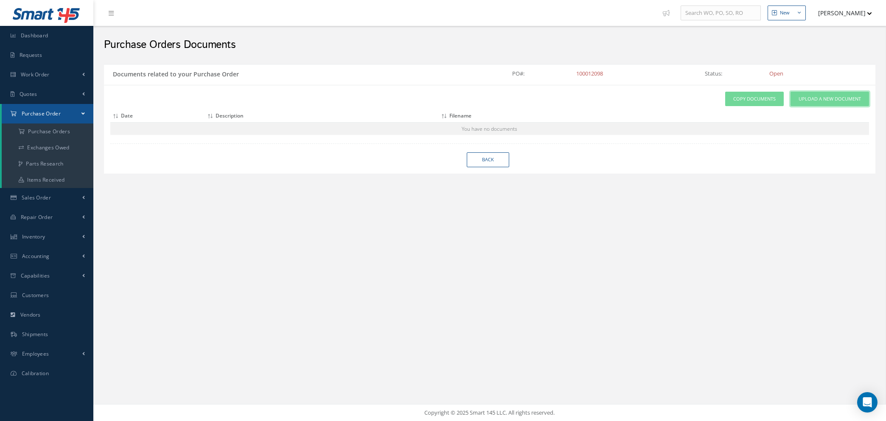
click at [840, 97] on span "Upload a New Document" at bounding box center [829, 98] width 62 height 7
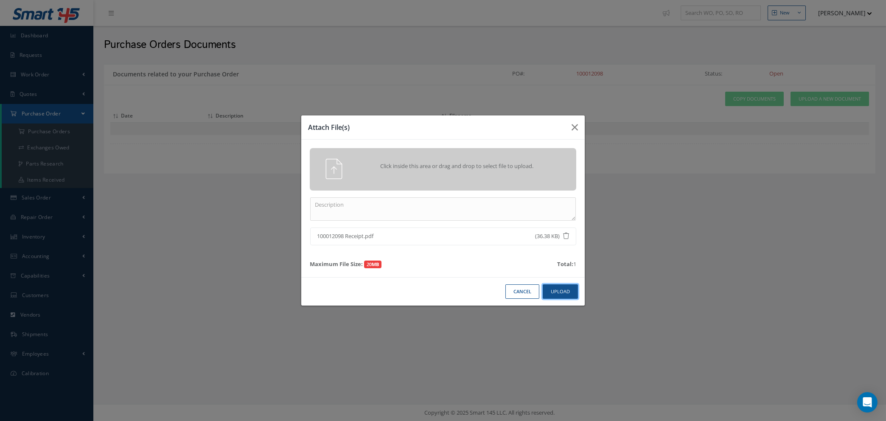
click at [552, 294] on button "Upload" at bounding box center [560, 291] width 35 height 15
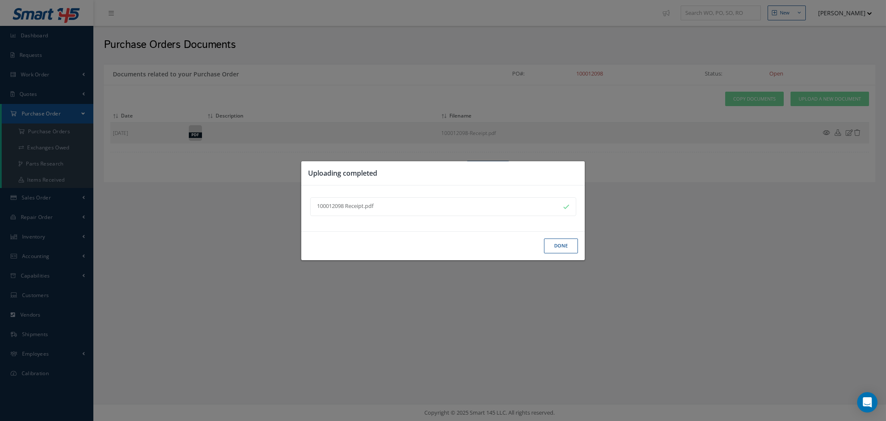
click at [558, 246] on button "Done" at bounding box center [561, 245] width 34 height 15
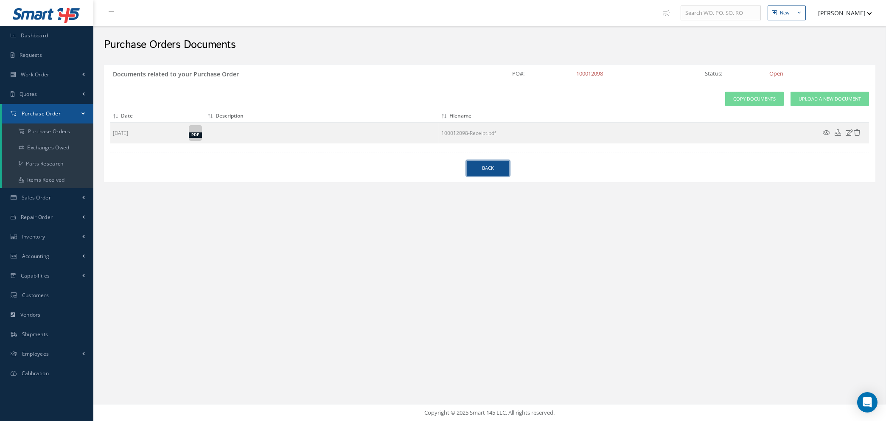
click at [485, 169] on link "Back" at bounding box center [488, 168] width 42 height 15
select select "25"
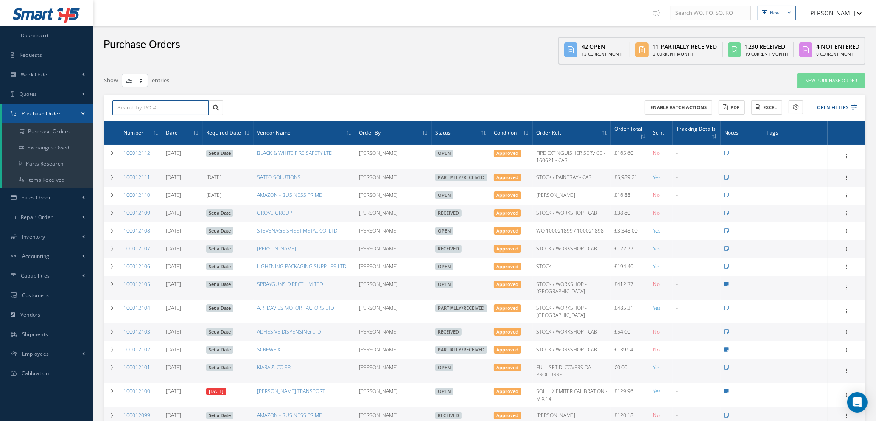
click at [138, 104] on input "text" at bounding box center [160, 107] width 96 height 15
type input "100012087"
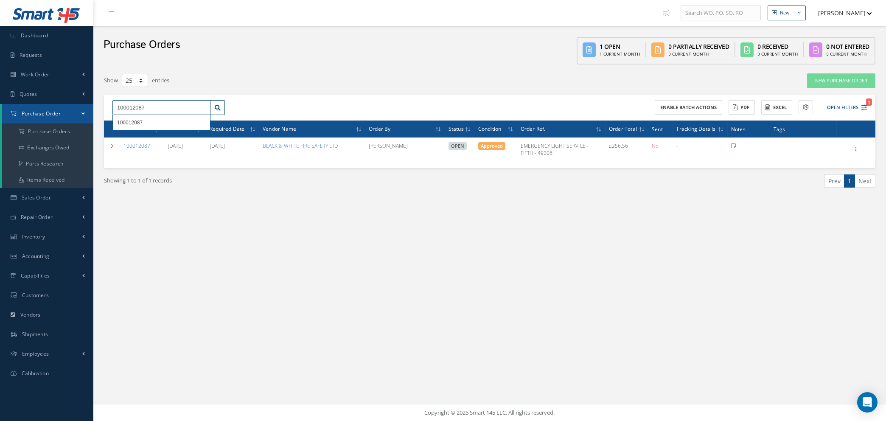
click at [204, 107] on input "100012087" at bounding box center [161, 107] width 98 height 15
click at [862, 105] on icon "1" at bounding box center [864, 107] width 6 height 6
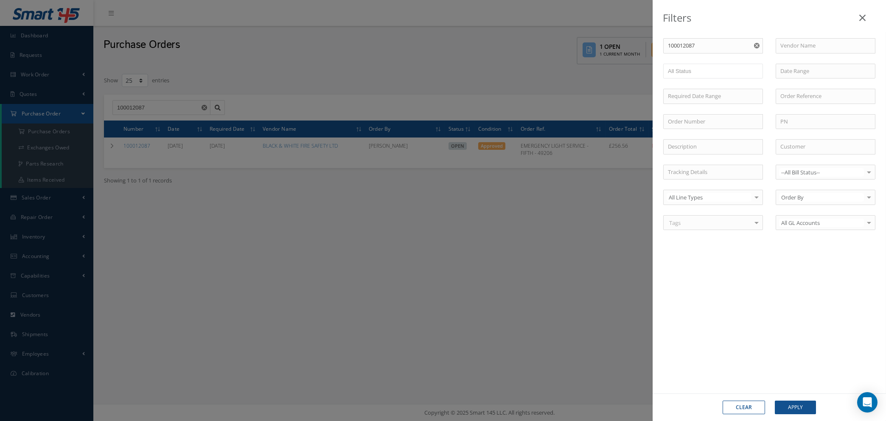
click at [757, 45] on use "Reset" at bounding box center [757, 46] width 6 height 6
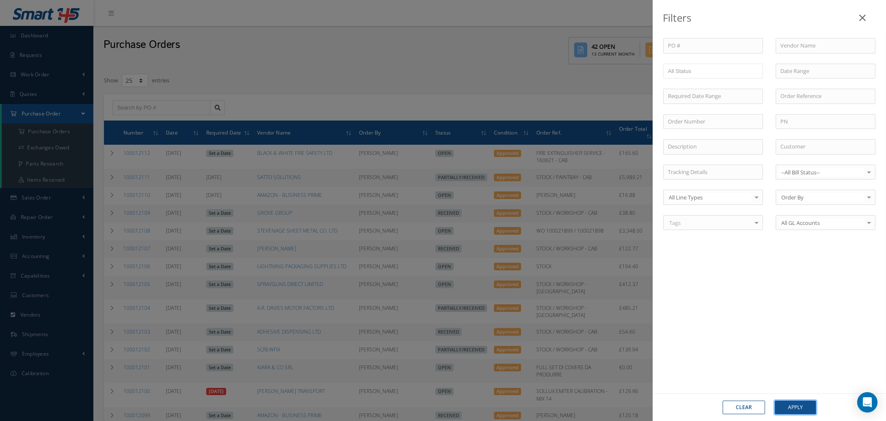
click at [781, 407] on button "Apply" at bounding box center [795, 407] width 41 height 14
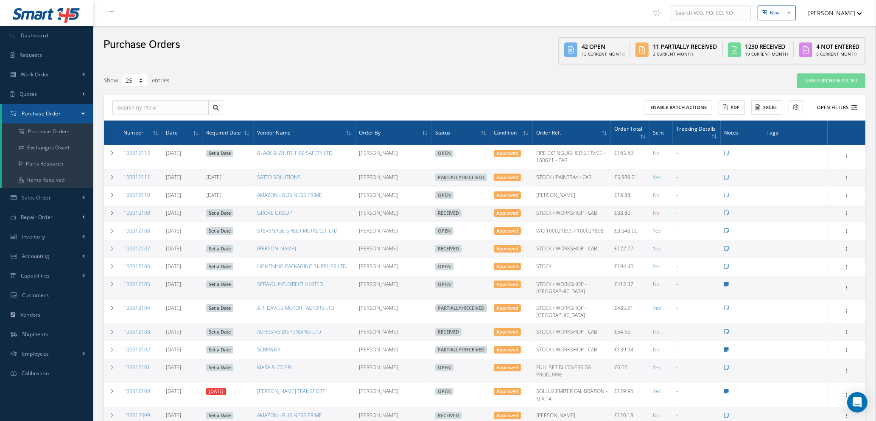
click at [856, 105] on icon at bounding box center [854, 107] width 6 height 6
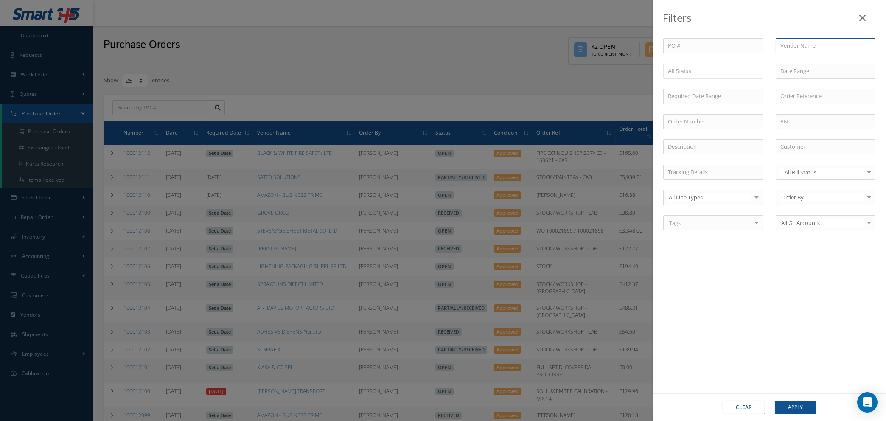
click at [814, 41] on input "text" at bounding box center [825, 45] width 100 height 15
click at [805, 65] on div "BLACK & WHITE FIRE SAFETY LTD" at bounding box center [825, 61] width 90 height 8
type input "BLACK & WHITE FIRE SAFETY LTD"
click at [798, 407] on button "Apply" at bounding box center [795, 407] width 41 height 14
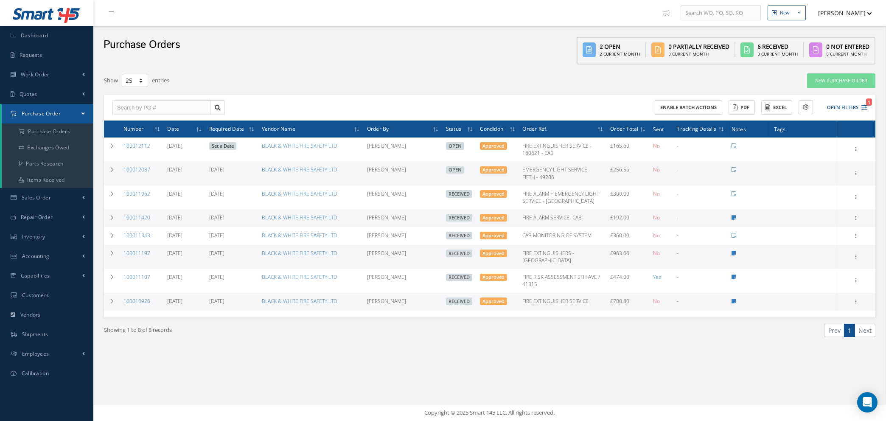
drag, startPoint x: 862, startPoint y: 106, endPoint x: 850, endPoint y: 105, distance: 12.3
click at [862, 105] on icon "1" at bounding box center [864, 107] width 6 height 6
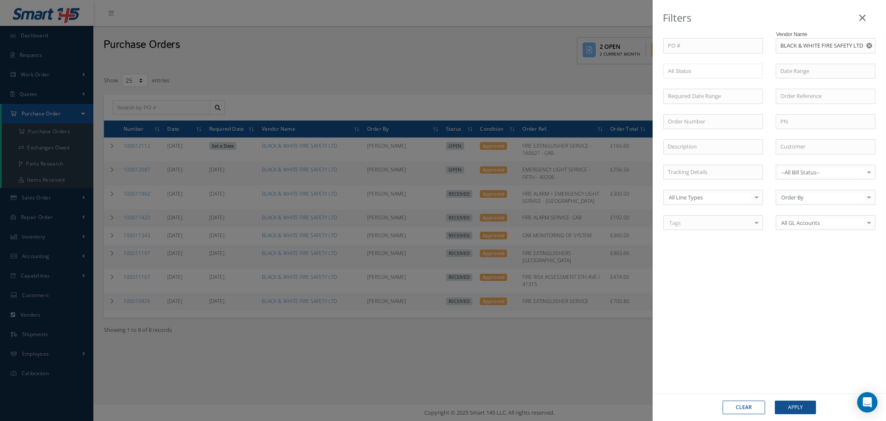
click at [869, 46] on icon "Reset" at bounding box center [869, 46] width 6 height 6
click at [796, 409] on button "Apply" at bounding box center [795, 407] width 41 height 14
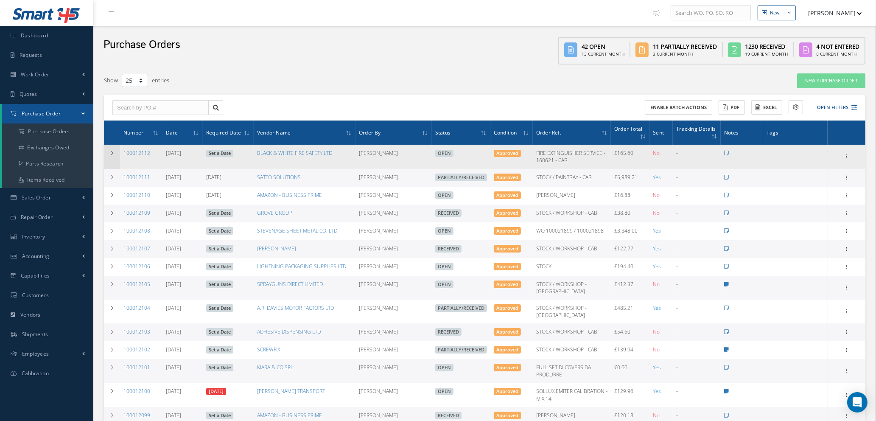
click at [112, 151] on icon at bounding box center [112, 153] width 6 height 5
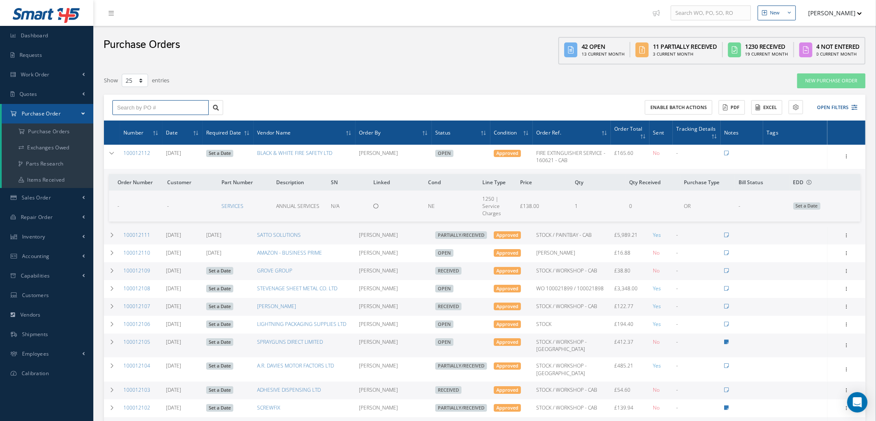
click at [137, 103] on input "text" at bounding box center [160, 107] width 96 height 15
type input "100011961"
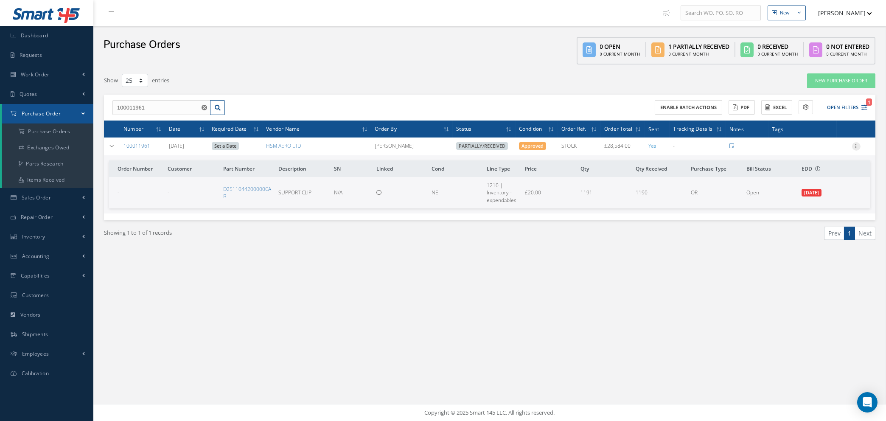
click at [856, 144] on icon at bounding box center [856, 145] width 8 height 7
click at [820, 147] on link "Receive" at bounding box center [817, 151] width 67 height 11
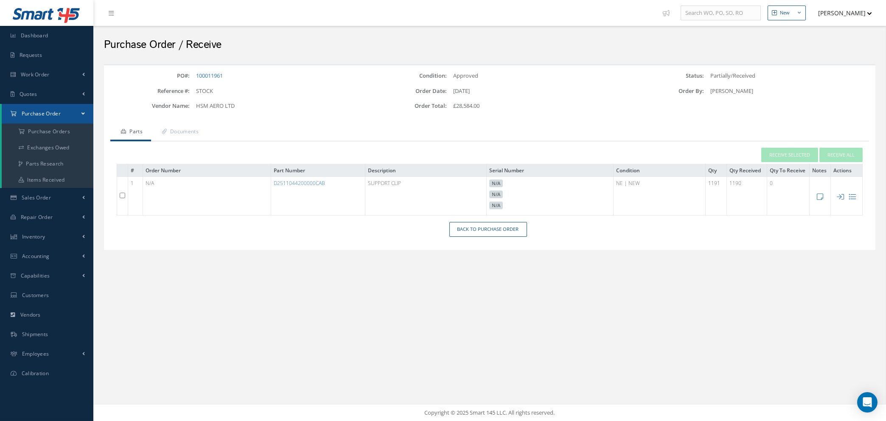
click at [120, 193] on input "checkbox" at bounding box center [123, 196] width 6 height 6
click at [122, 193] on input "checkbox" at bounding box center [123, 196] width 6 height 6
click at [854, 195] on icon at bounding box center [852, 196] width 7 height 7
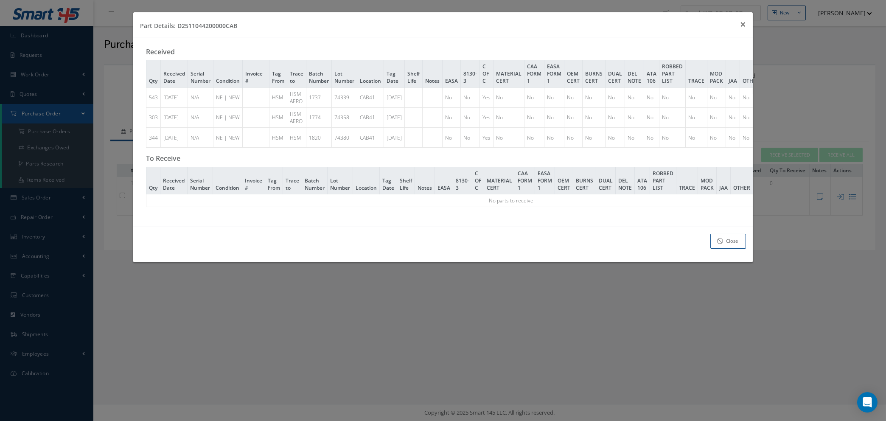
click at [273, 213] on div "Received Qty Received Date Serial Number Condition Invoice # Tag From Trace to …" at bounding box center [442, 131] width 619 height 189
click at [266, 192] on th "Tag From" at bounding box center [274, 180] width 18 height 27
click at [510, 200] on td "No parts to receive" at bounding box center [510, 200] width 729 height 13
click at [741, 20] on span "×" at bounding box center [743, 24] width 6 height 14
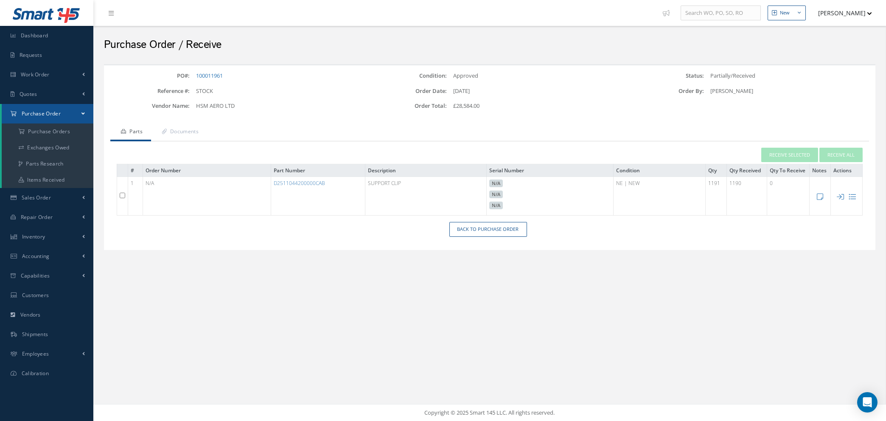
click at [118, 195] on td at bounding box center [122, 196] width 11 height 39
click at [122, 194] on input "checkbox" at bounding box center [123, 196] width 6 height 6
checkbox input "true"
click at [853, 195] on icon at bounding box center [852, 196] width 7 height 7
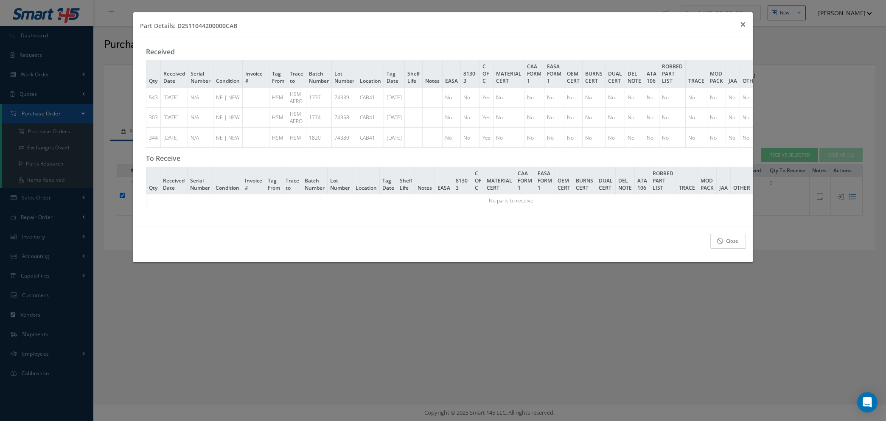
click at [719, 244] on icon at bounding box center [720, 241] width 6 height 6
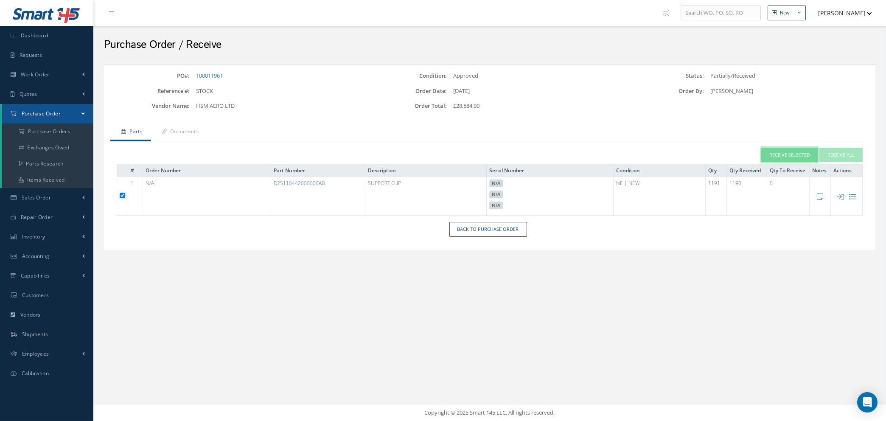
click at [780, 152] on button "Receive Selected" at bounding box center [789, 155] width 57 height 15
type input "[DATE]"
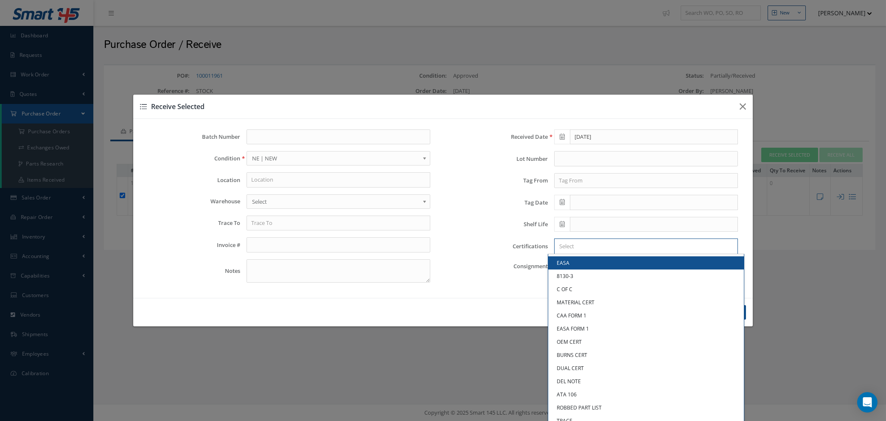
click at [585, 248] on input "Search for option" at bounding box center [643, 246] width 177 height 9
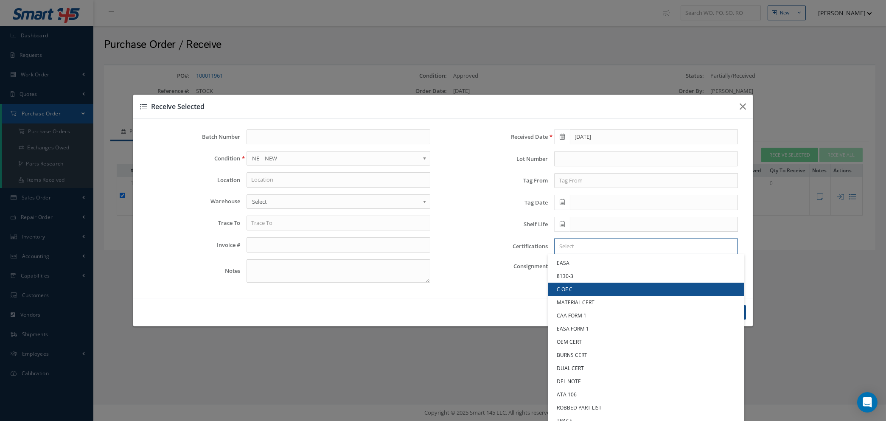
click at [577, 289] on link "C OF C" at bounding box center [646, 289] width 196 height 13
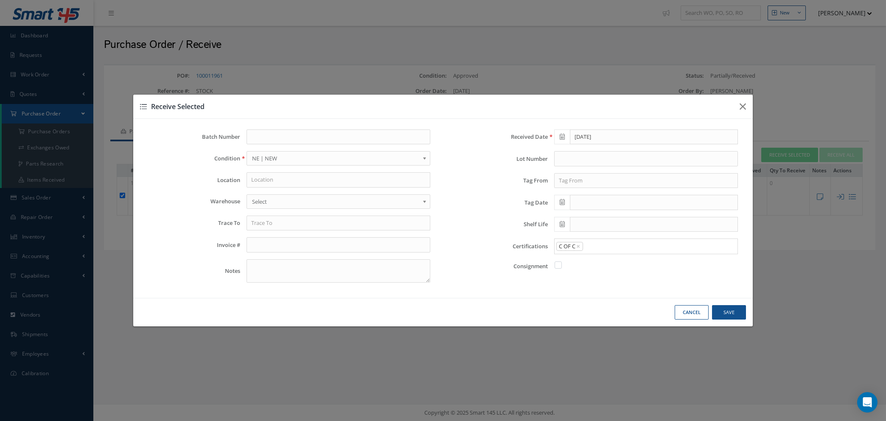
click at [305, 201] on span "Select" at bounding box center [335, 201] width 167 height 10
click at [478, 281] on div "Received Date [DATE] Lot Number Tag From Tag Date Shelf Life Certifications C O…" at bounding box center [597, 209] width 308 height 160
click at [688, 316] on button "Cancel" at bounding box center [692, 312] width 34 height 15
checkbox input "false"
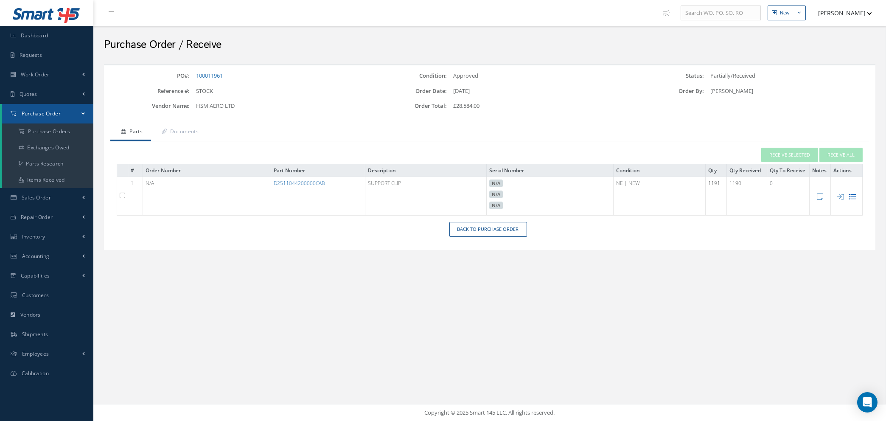
click at [853, 197] on icon at bounding box center [852, 196] width 7 height 7
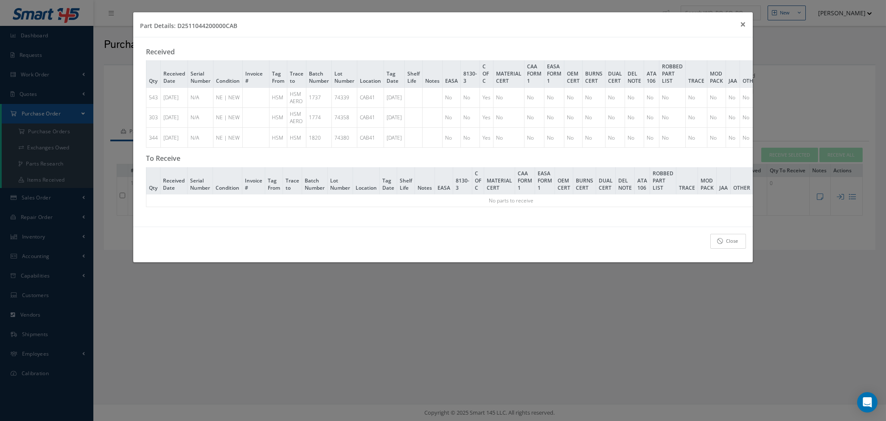
click at [720, 244] on icon at bounding box center [720, 241] width 6 height 6
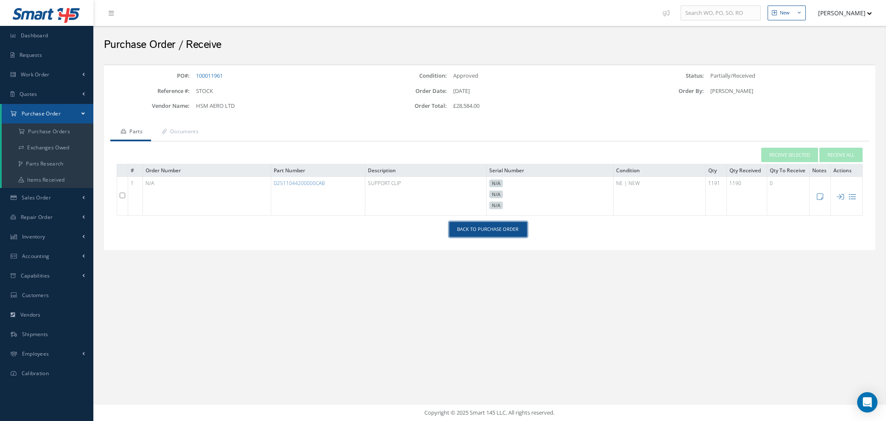
click at [487, 229] on link "Back to Purchase Order" at bounding box center [488, 229] width 78 height 15
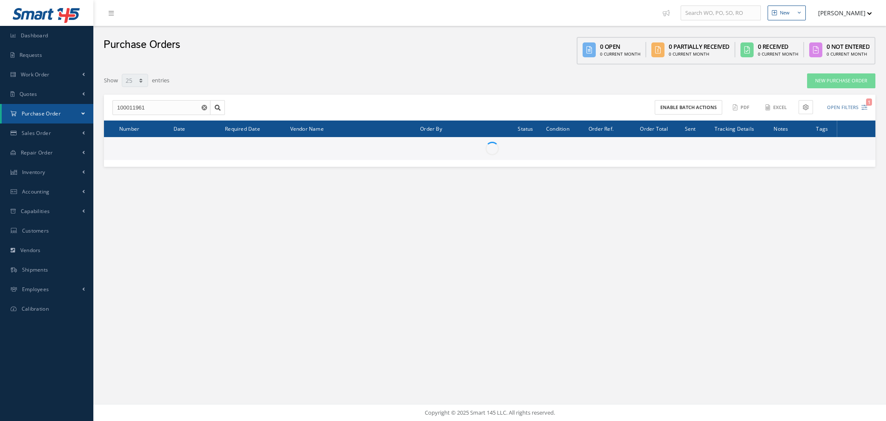
select select "25"
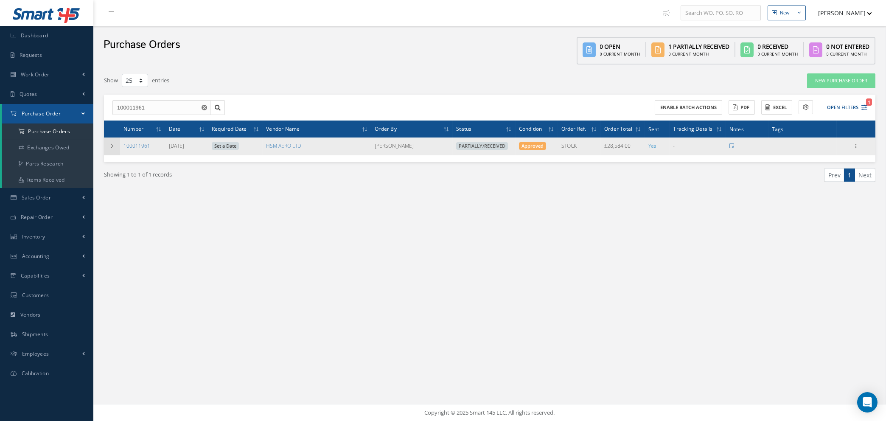
click at [109, 146] on icon at bounding box center [112, 145] width 6 height 5
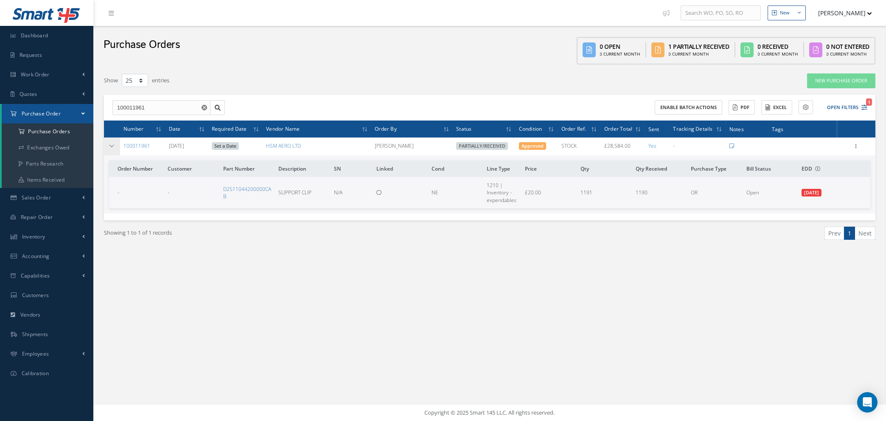
click at [114, 145] on icon at bounding box center [112, 145] width 6 height 5
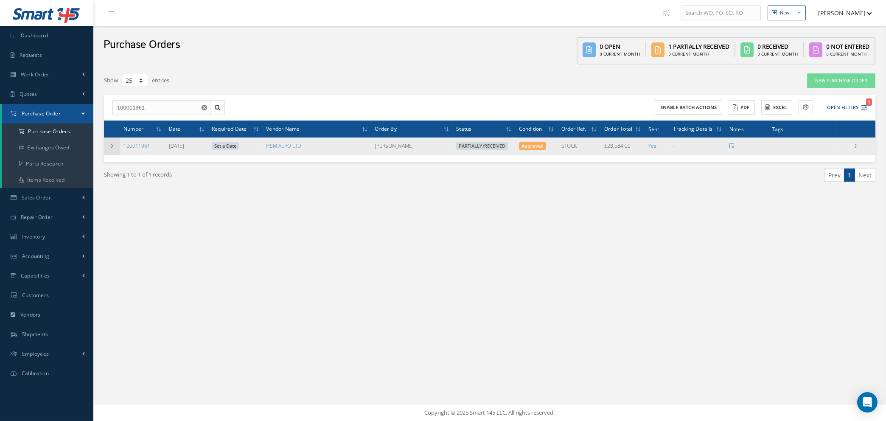
click at [114, 145] on icon at bounding box center [112, 145] width 6 height 5
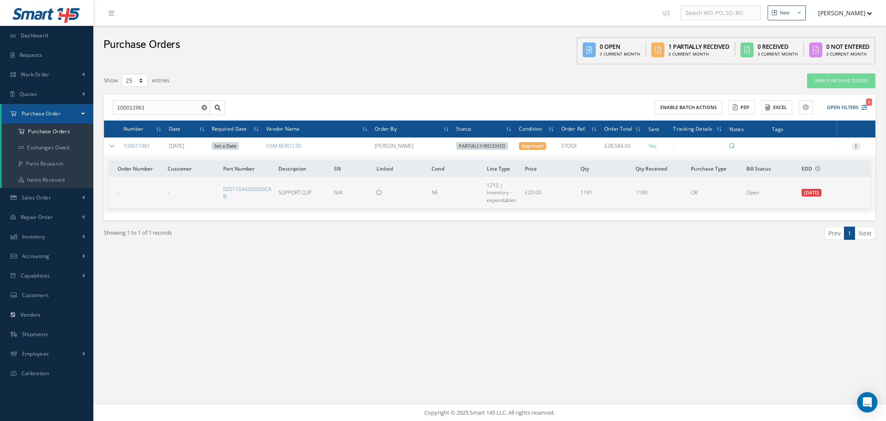
click at [854, 146] on icon at bounding box center [856, 145] width 8 height 7
click at [809, 174] on link "Edit" at bounding box center [817, 173] width 67 height 11
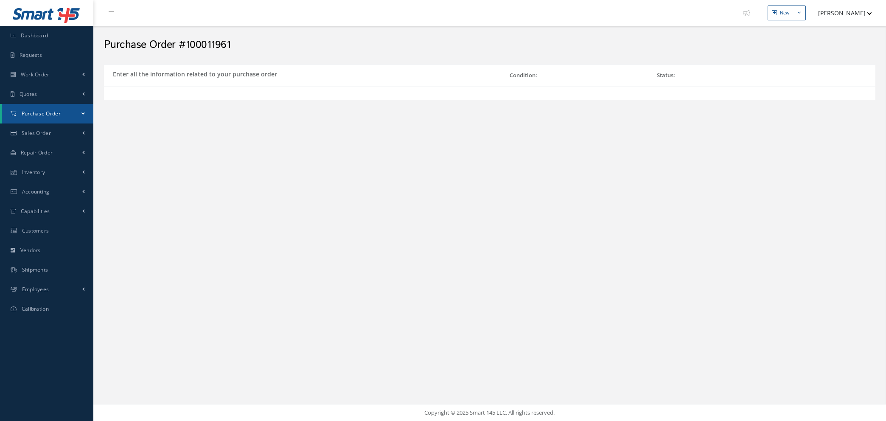
select select "1"
select select "5"
select select "7"
select select "1"
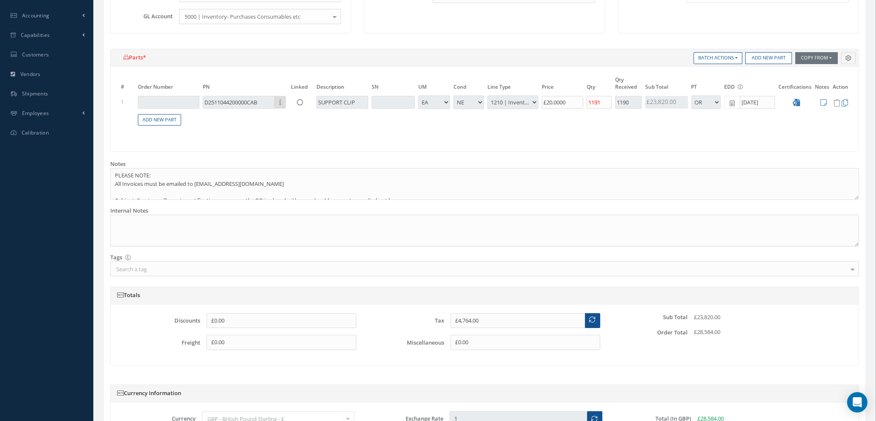
scroll to position [255, 0]
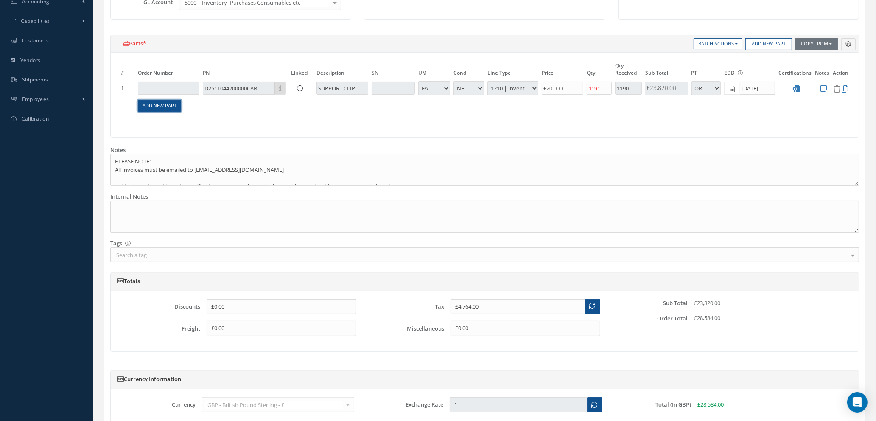
click at [161, 105] on link "Add New Part" at bounding box center [159, 105] width 43 height 11
select select "1"
select select "5"
select select "7"
select select "1"
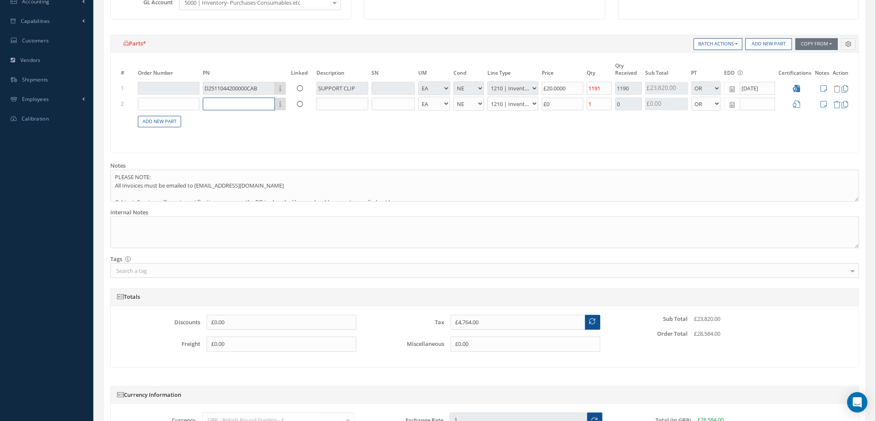
click at [230, 104] on input "text" at bounding box center [239, 104] width 72 height 13
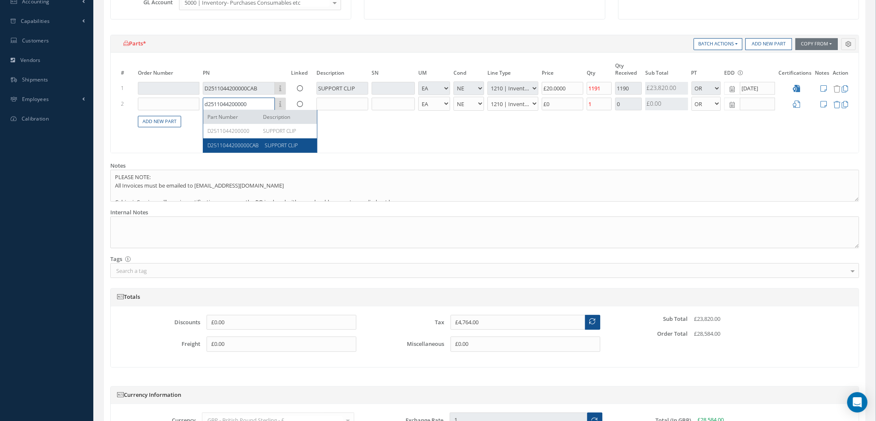
type input "d2511044200000"
click at [232, 142] on span "D2511044200000CAB" at bounding box center [232, 145] width 51 height 7
type input "£4,771.52"
type input "D2511044200000CAB"
type input "SUPPORT CLIP"
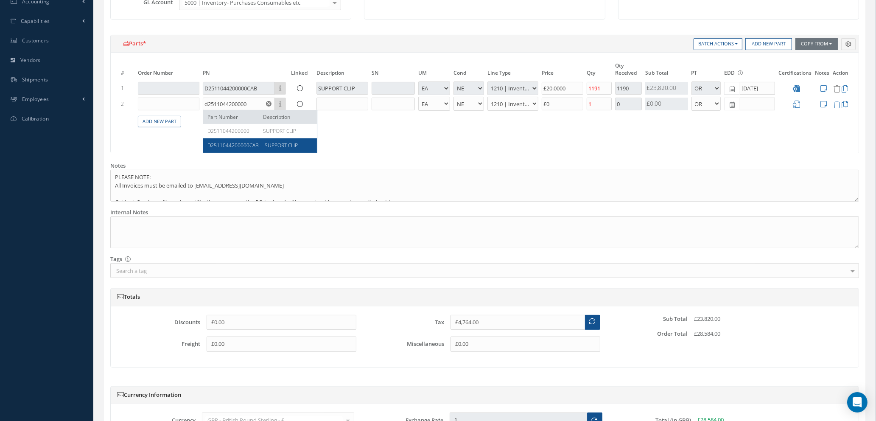
type input "£37.61"
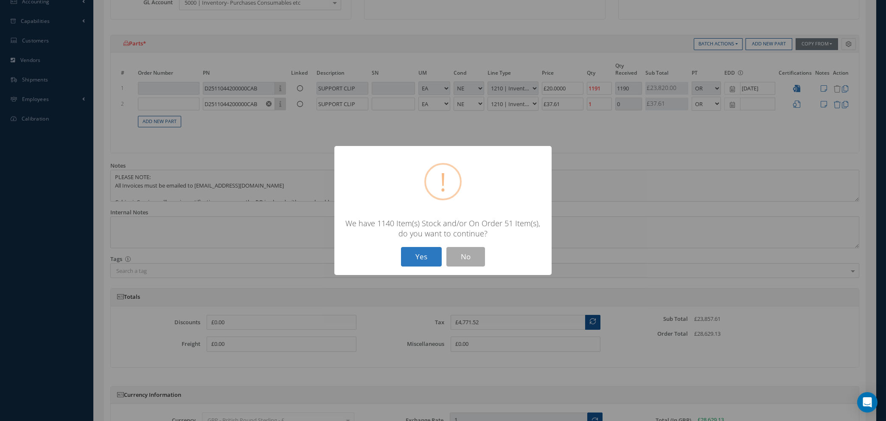
click at [420, 258] on button "Yes" at bounding box center [421, 257] width 41 height 20
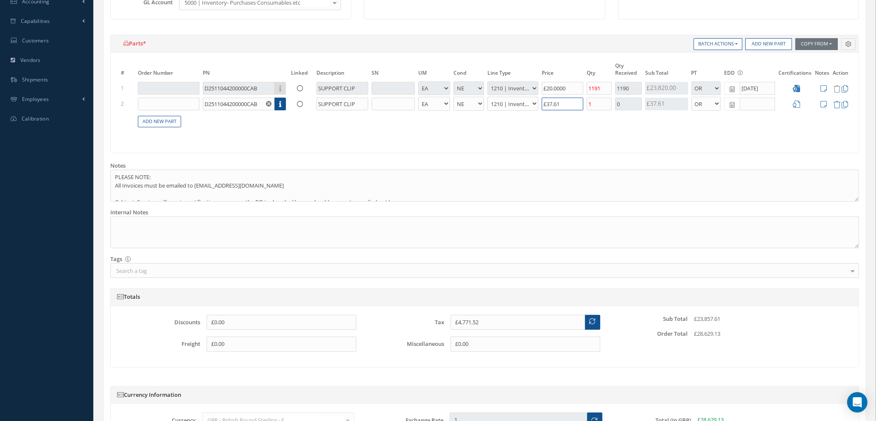
drag, startPoint x: 569, startPoint y: 99, endPoint x: 504, endPoint y: 102, distance: 64.6
click at [504, 102] on tr "2 D2511044200000CAB Part Number Description SUPPORT CLIP - BAG BX CA RL EA FT H…" at bounding box center [484, 104] width 731 height 16
type input "£4,764.4"
type input "£20"
type input "£4,768"
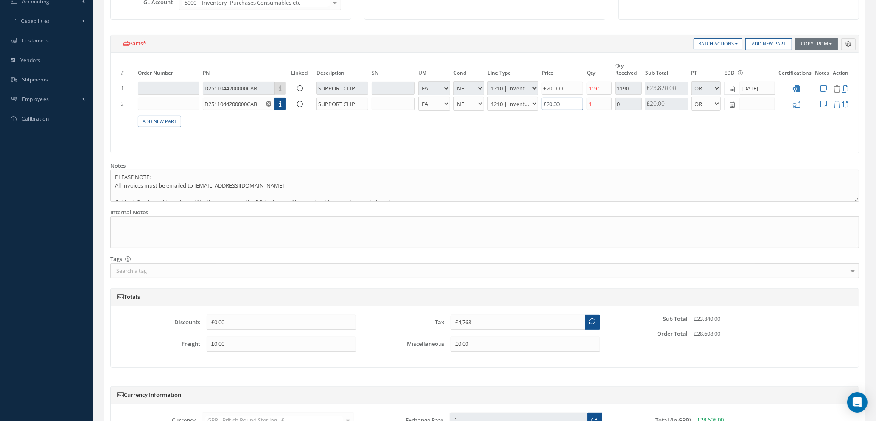
type input "£20.00"
click at [733, 105] on icon at bounding box center [732, 105] width 5 height 6
click at [783, 154] on td "9" at bounding box center [781, 155] width 13 height 13
type input "[DATE]"
click at [798, 105] on icon at bounding box center [796, 104] width 7 height 7
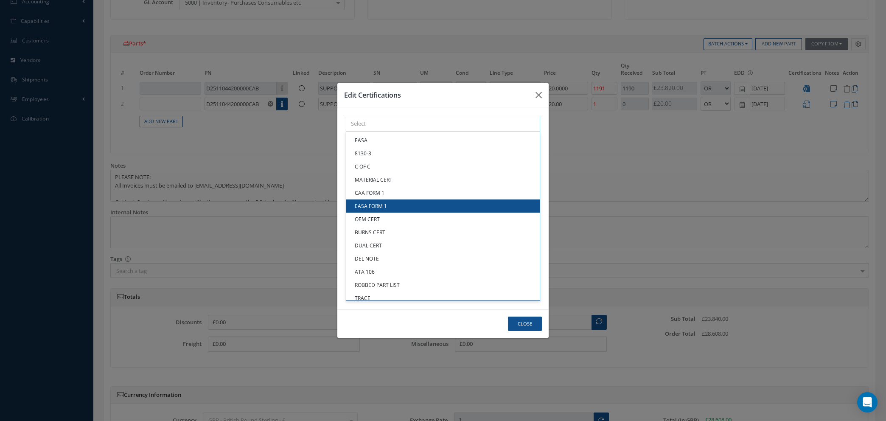
click at [475, 132] on div "× Loading... EASA 8130-3 C OF C MATERIAL CERT CAA FORM 1 EASA FORM 1 OEM CERT B…" at bounding box center [443, 124] width 194 height 16
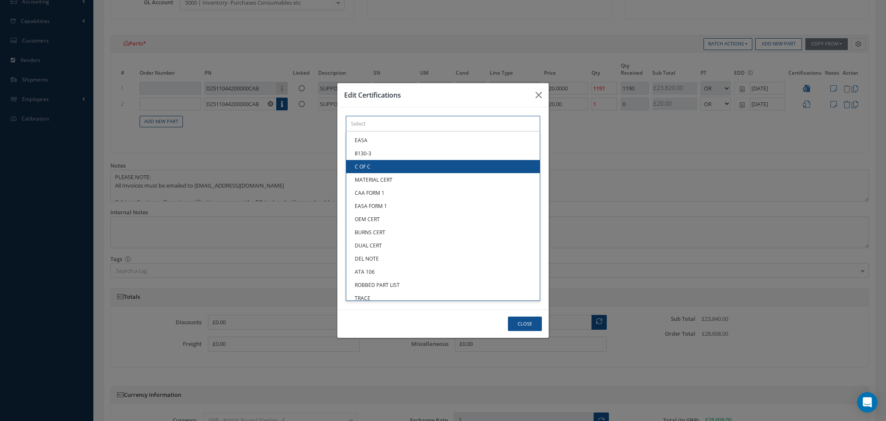
click at [434, 162] on link "C OF C" at bounding box center [442, 166] width 193 height 13
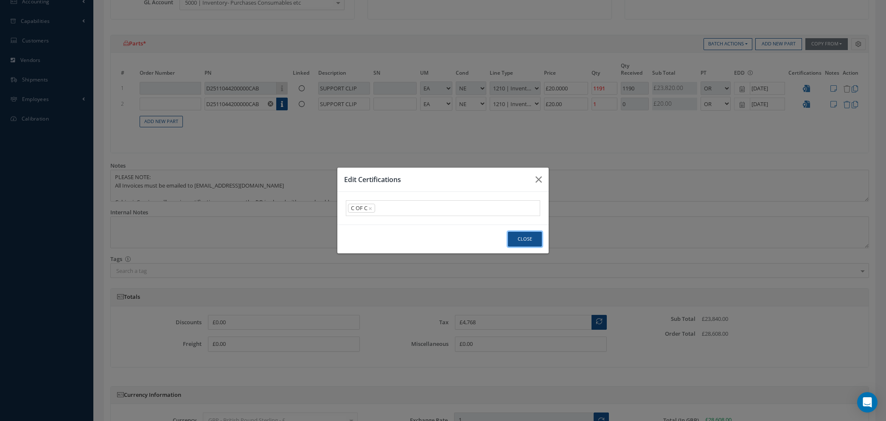
click at [523, 242] on button "Close" at bounding box center [525, 239] width 34 height 15
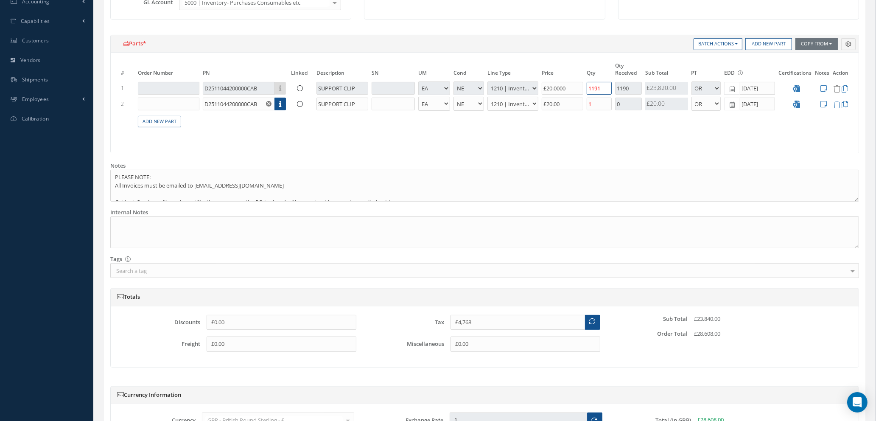
click at [603, 89] on input "1191" at bounding box center [599, 88] width 25 height 13
type input "119"
type input "£480"
type input "1190"
type input "£4,764"
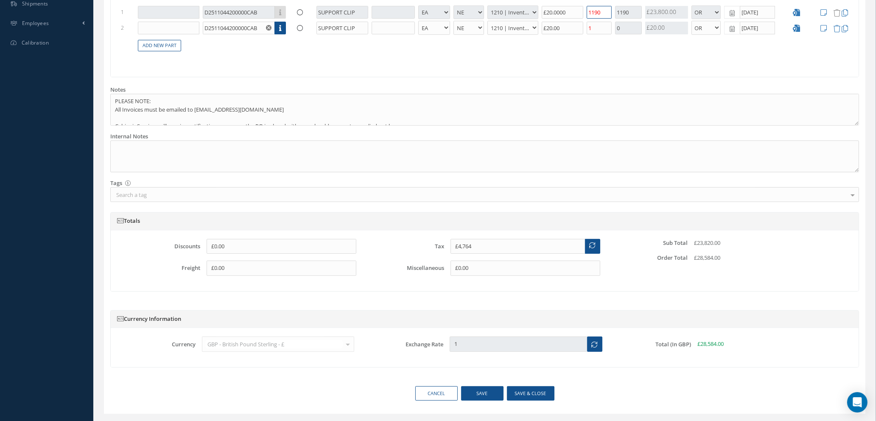
scroll to position [351, 0]
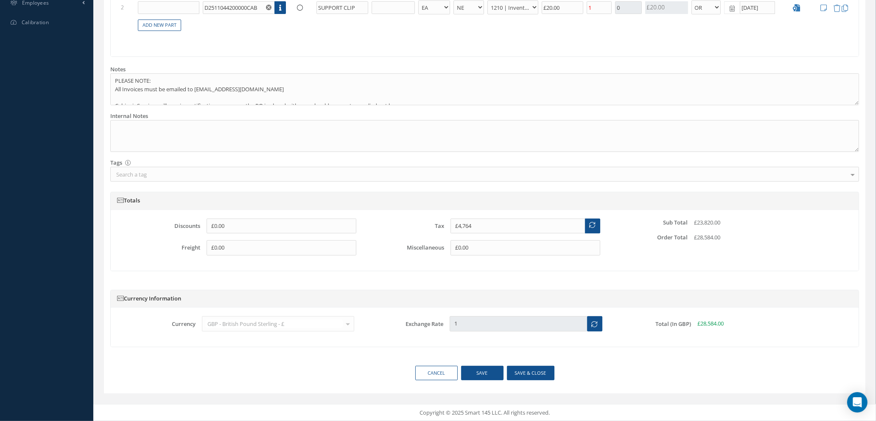
type input "1190"
click at [532, 368] on button "Save & close" at bounding box center [531, 373] width 48 height 15
select select "1"
select select "5"
select select "7"
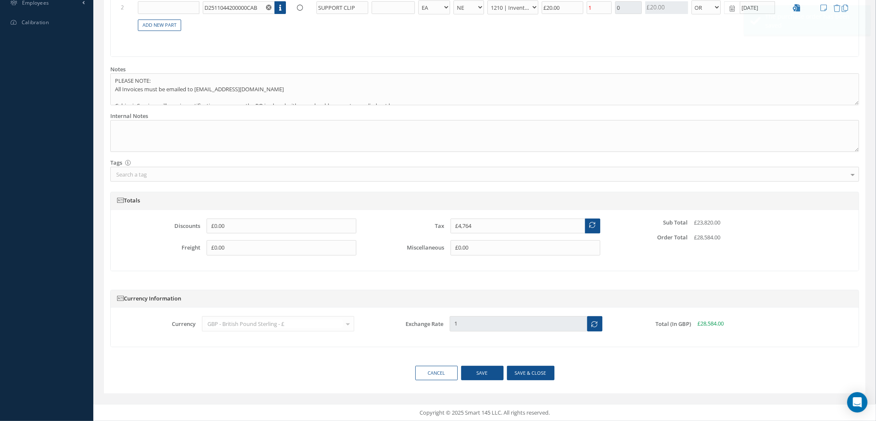
select select "1"
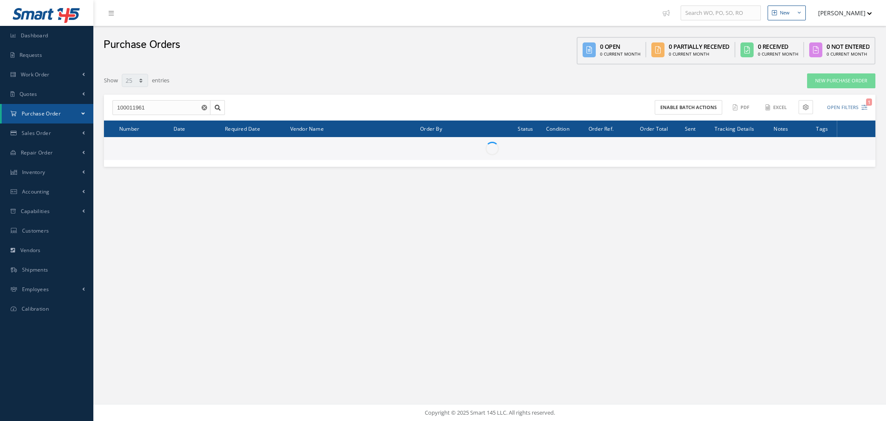
select select "25"
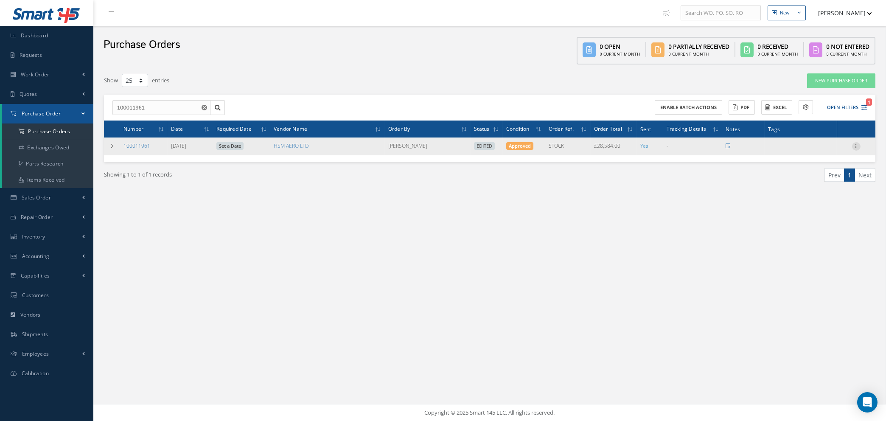
click at [856, 144] on icon at bounding box center [856, 145] width 8 height 7
click at [823, 151] on link "Enter/Update" at bounding box center [817, 151] width 67 height 11
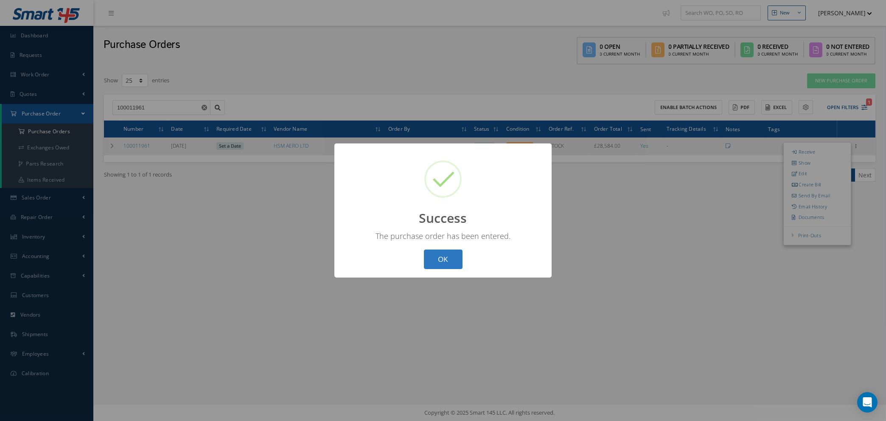
click at [437, 255] on button "OK" at bounding box center [443, 259] width 39 height 20
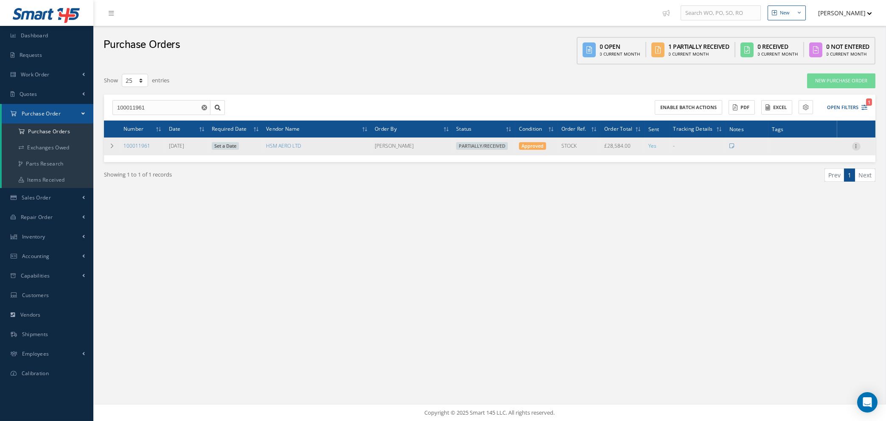
click at [856, 143] on icon at bounding box center [856, 145] width 8 height 7
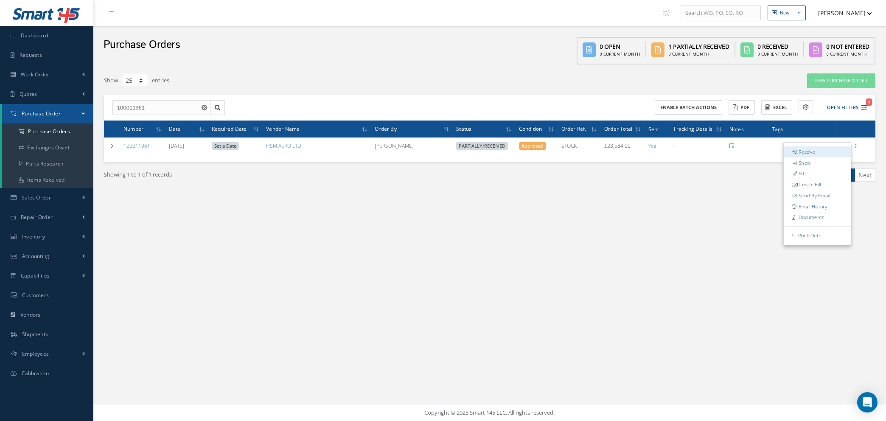
click at [806, 150] on link "Receive" at bounding box center [817, 151] width 67 height 11
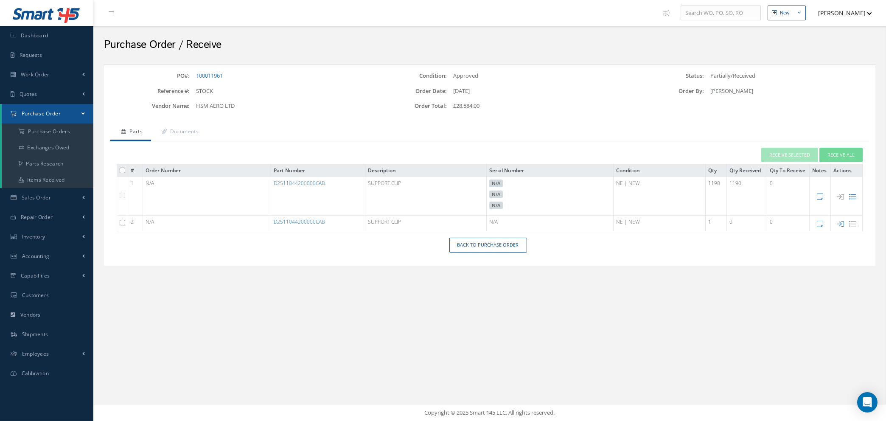
click at [122, 221] on input "checkbox" at bounding box center [123, 223] width 6 height 6
checkbox input "true"
click at [463, 244] on link "Back to Purchase Order" at bounding box center [488, 245] width 78 height 15
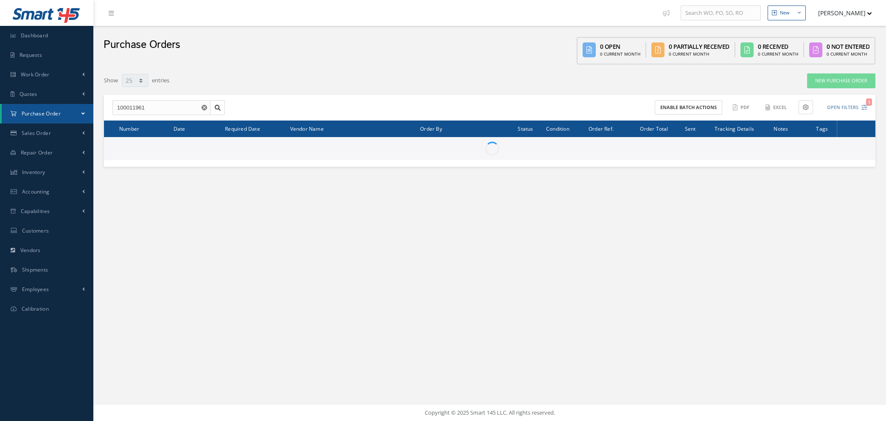
select select "25"
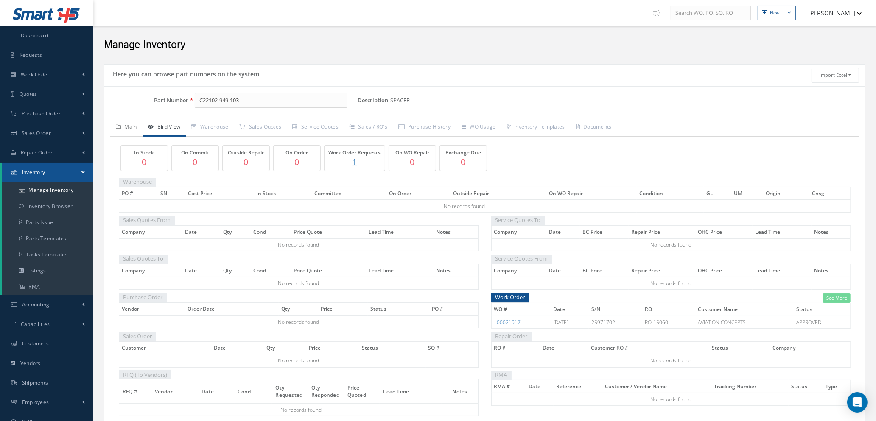
click at [133, 124] on link "Main" at bounding box center [126, 128] width 32 height 18
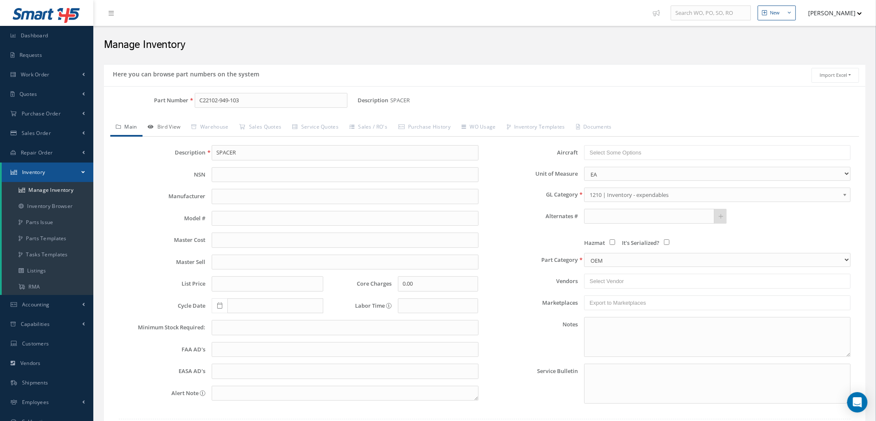
click at [175, 124] on link "Bird View" at bounding box center [165, 128] width 44 height 18
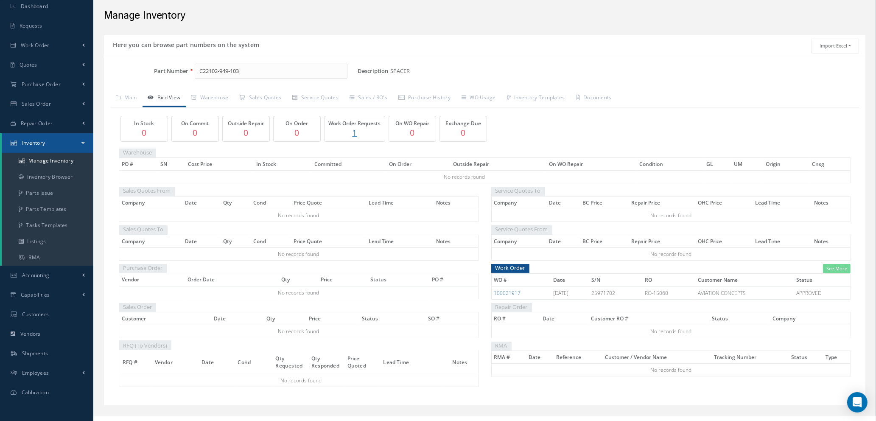
scroll to position [42, 0]
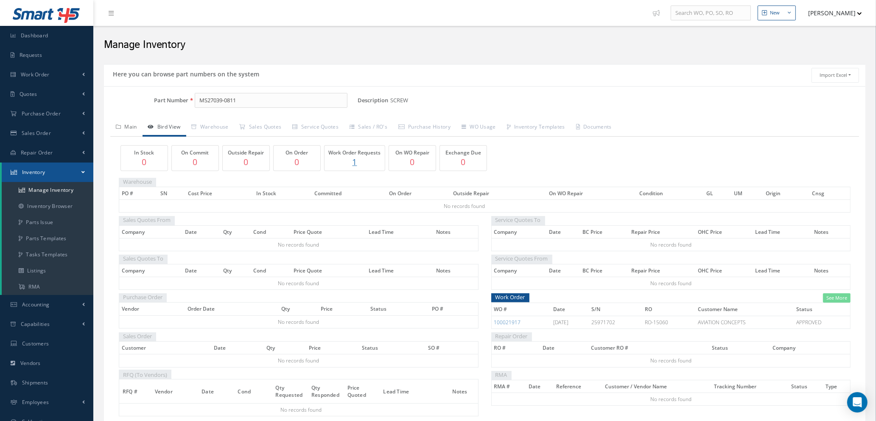
click at [124, 125] on link "Main" at bounding box center [126, 128] width 32 height 18
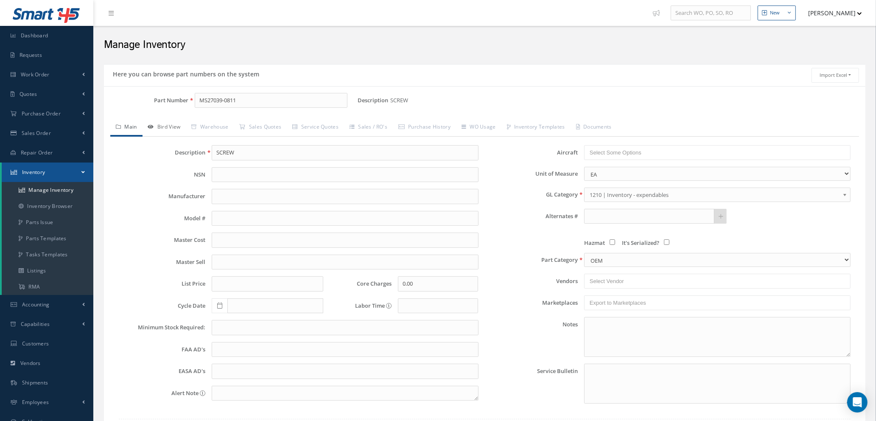
click at [167, 126] on link "Bird View" at bounding box center [165, 128] width 44 height 18
